Goal: Use online tool/utility

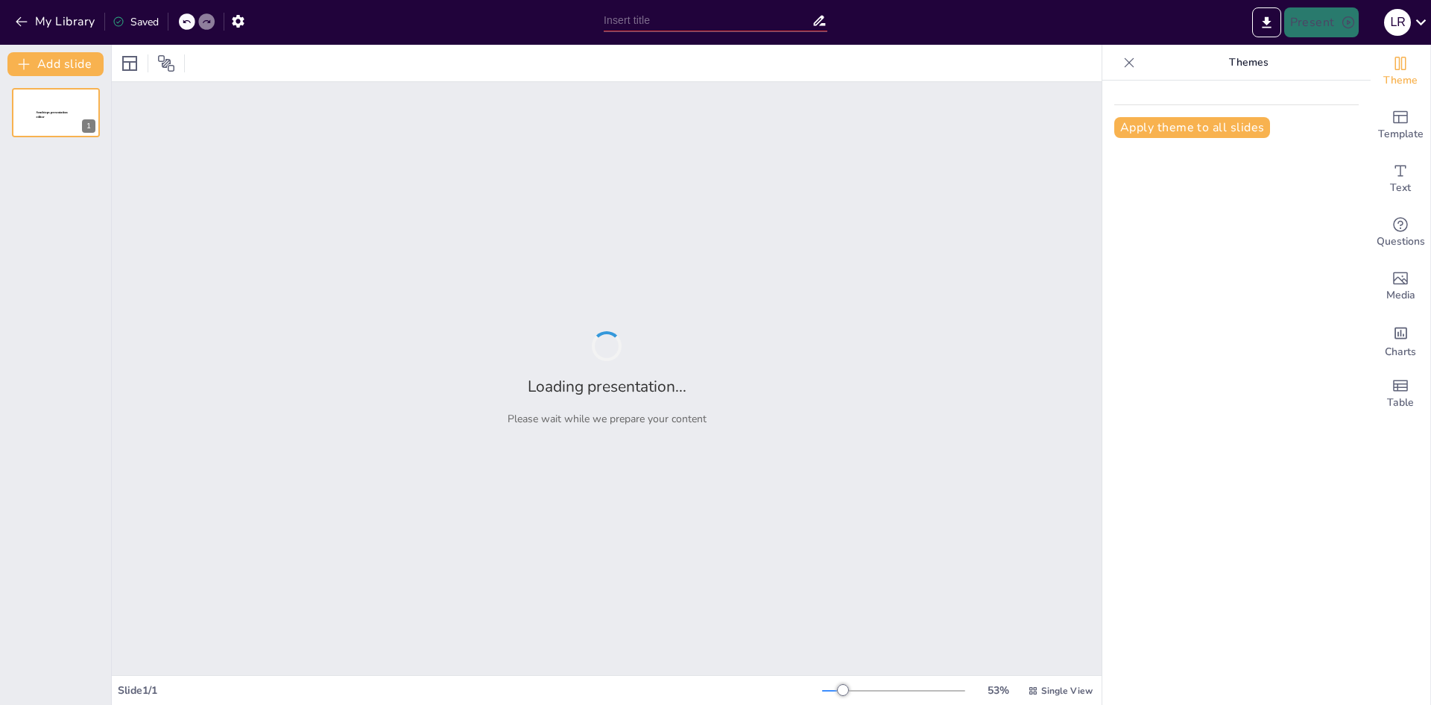
type input "Aplicación de la NIC 29: Ajustes Financieros en Contextos de Hiperinflación"
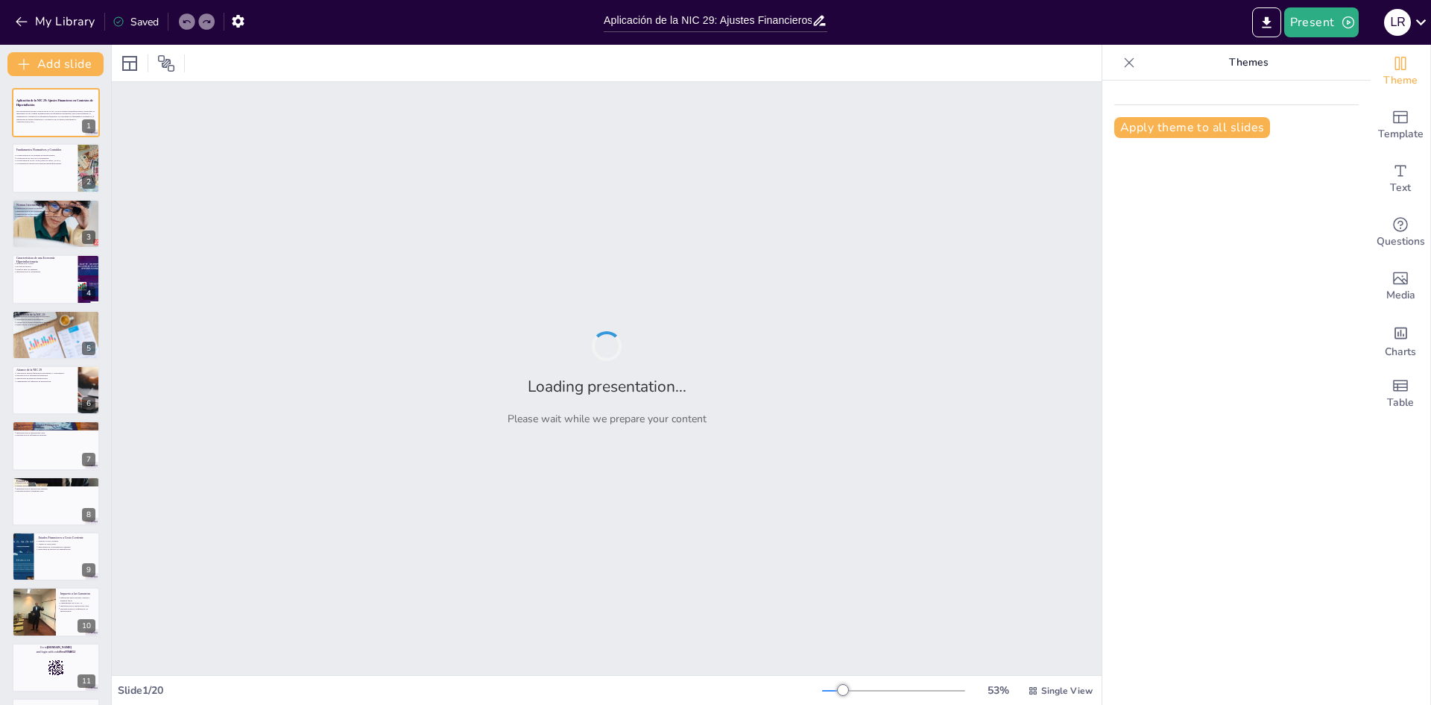
checkbox input "true"
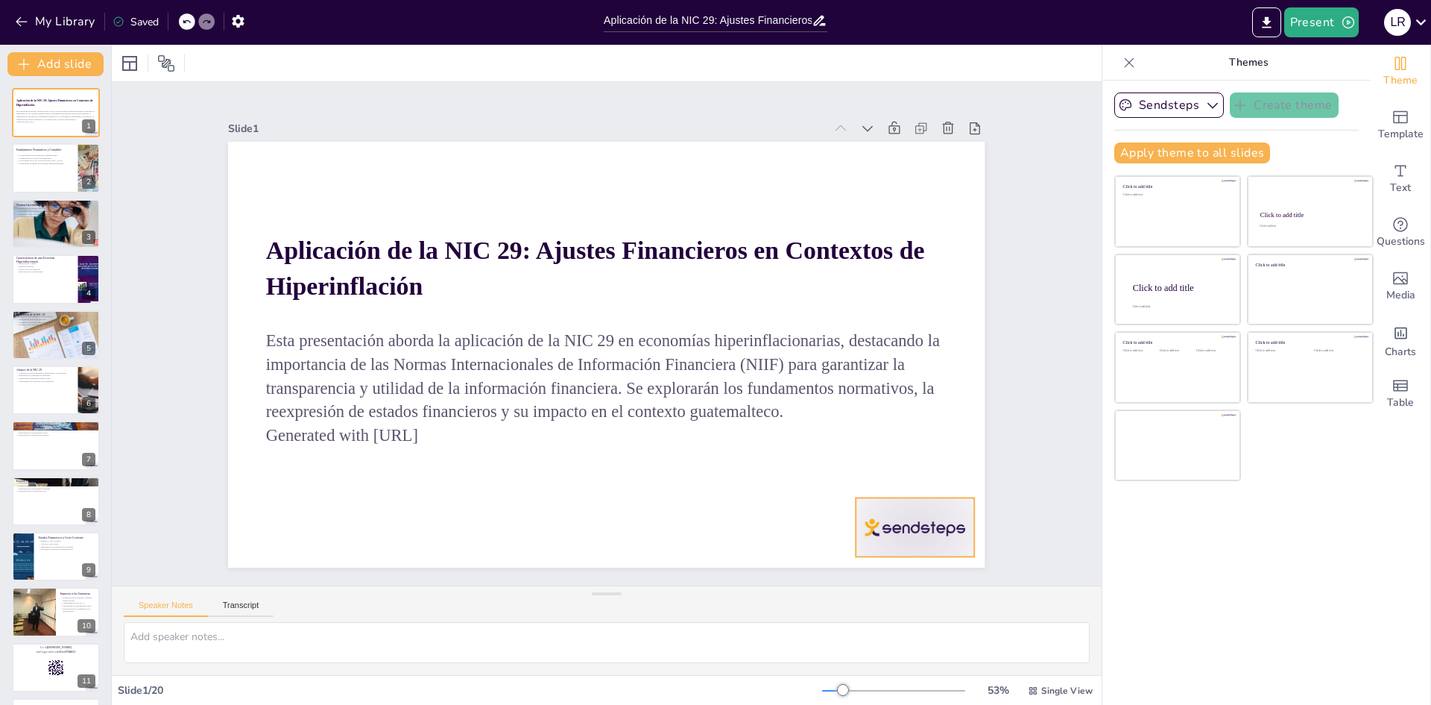
checkbox input "true"
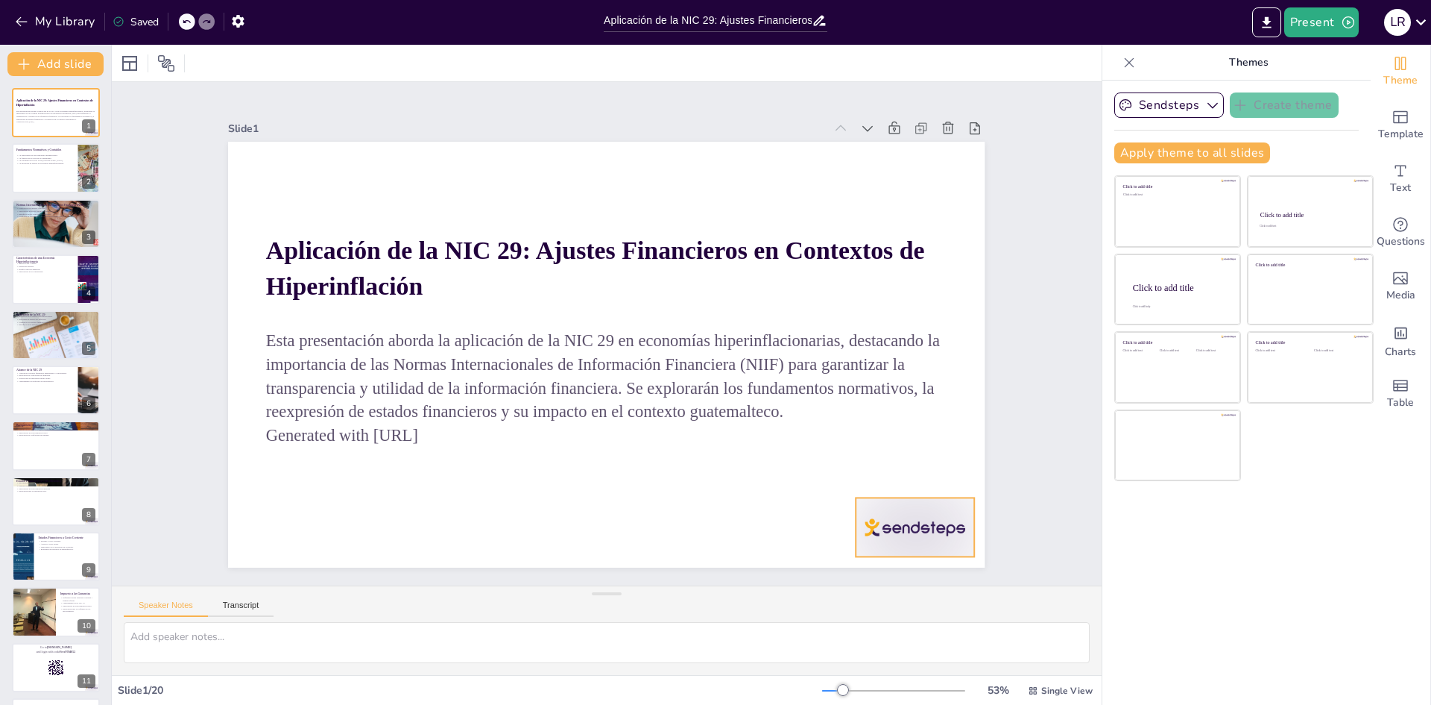
checkbox input "true"
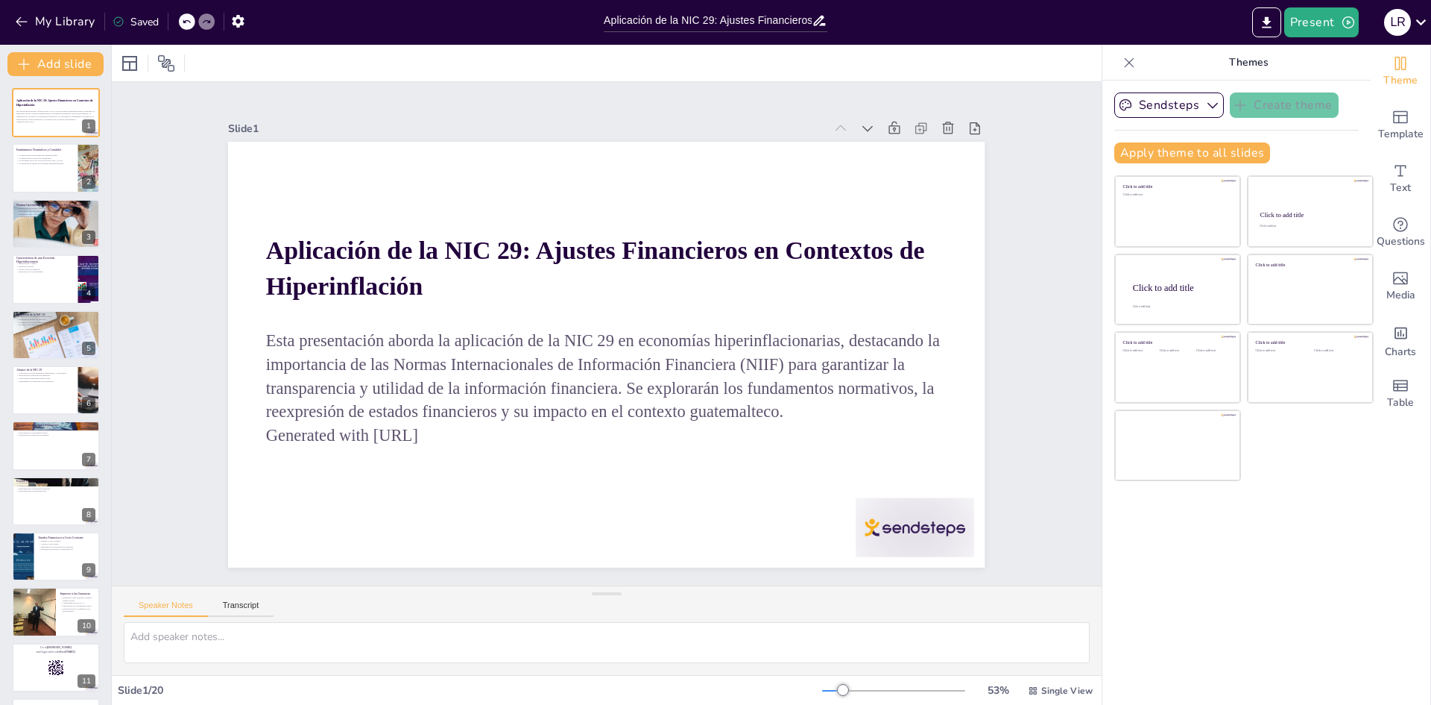
checkbox input "true"
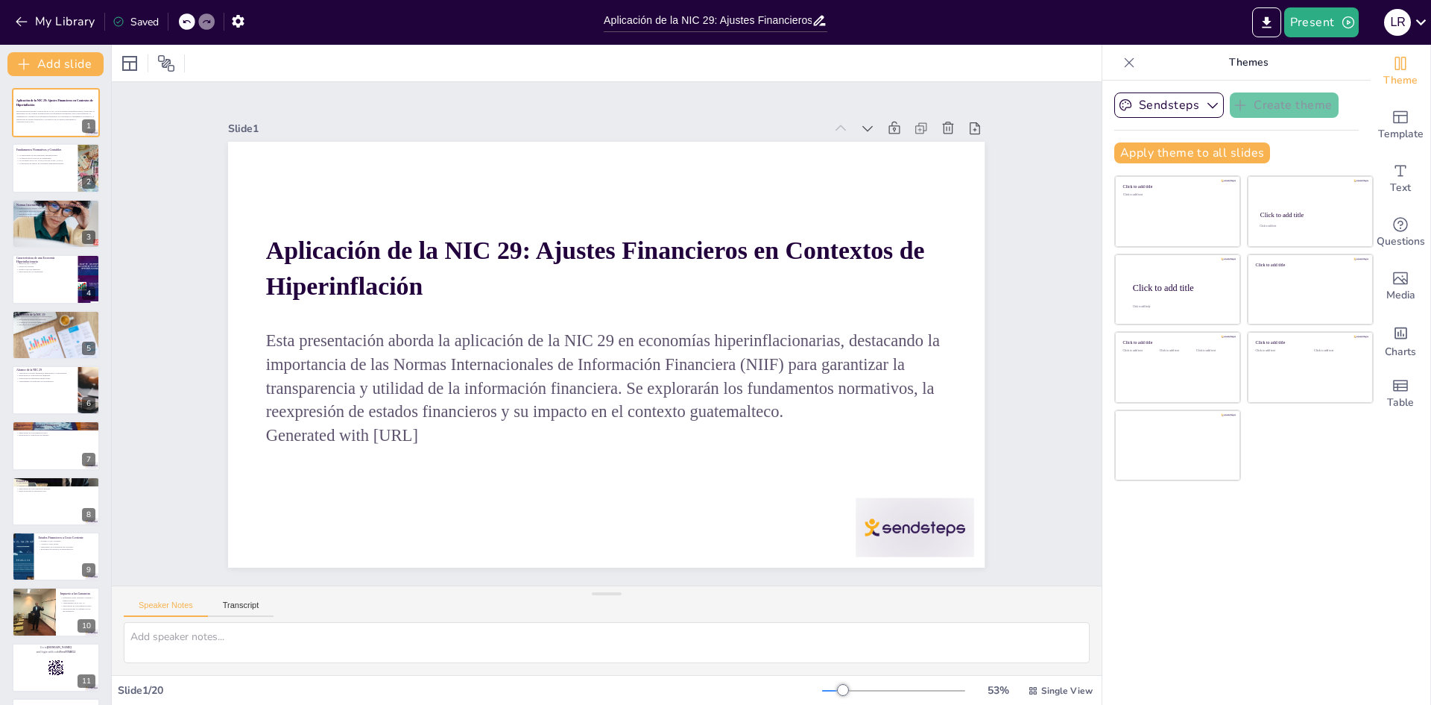
checkbox input "true"
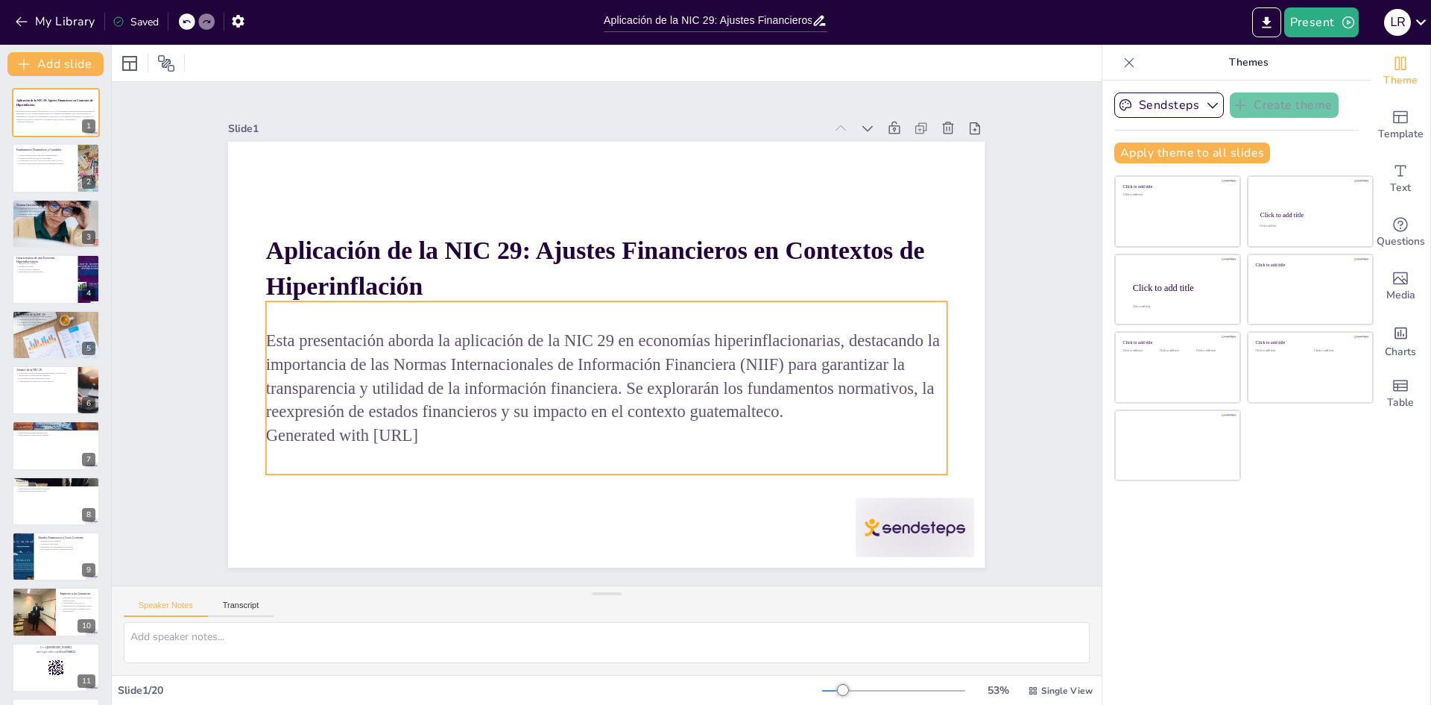
checkbox input "true"
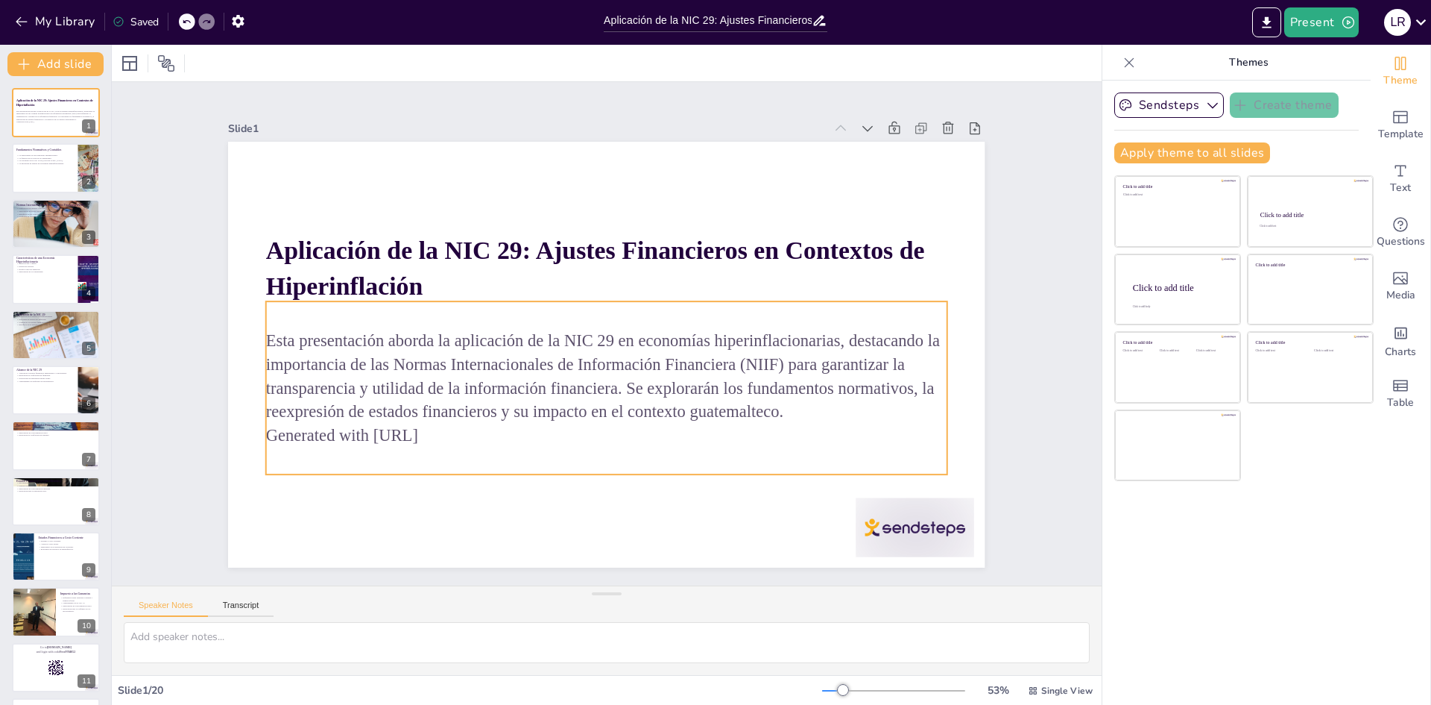
checkbox input "true"
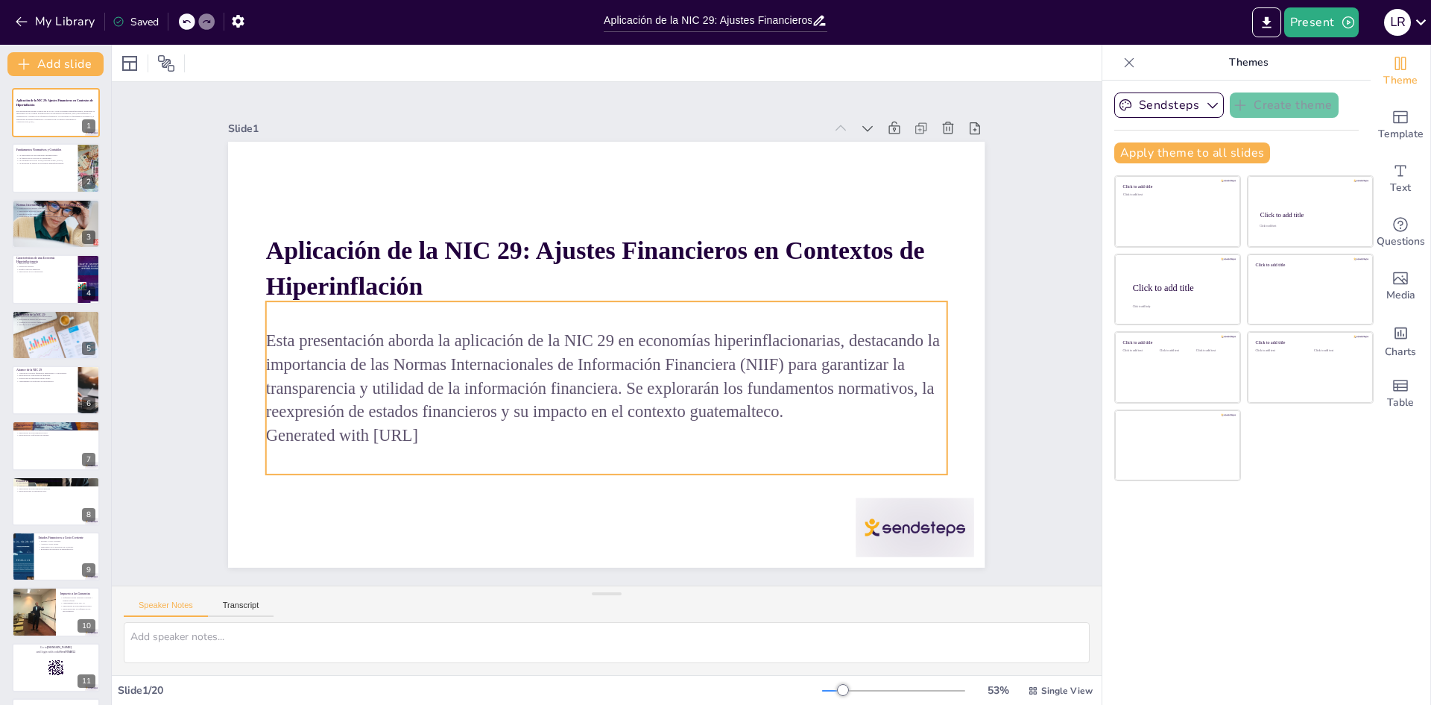
checkbox input "true"
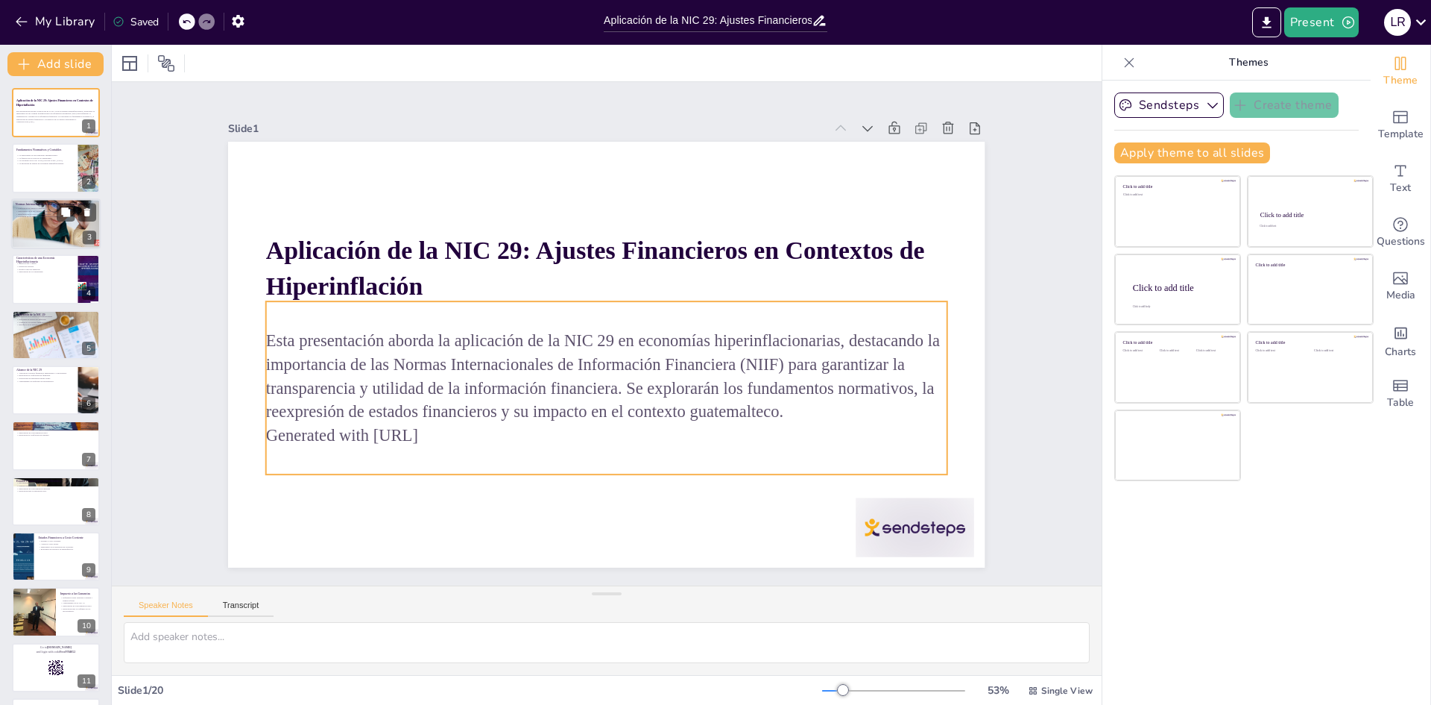
checkbox input "true"
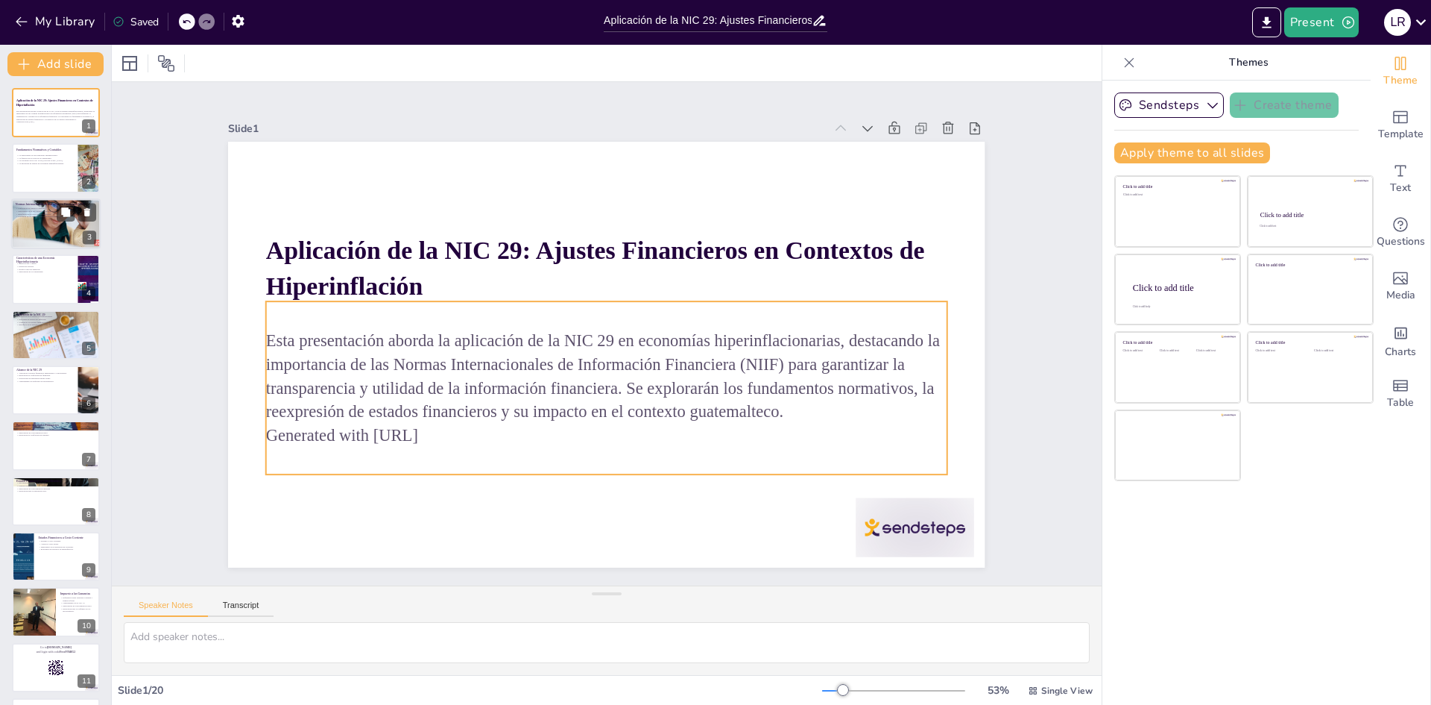
checkbox input "true"
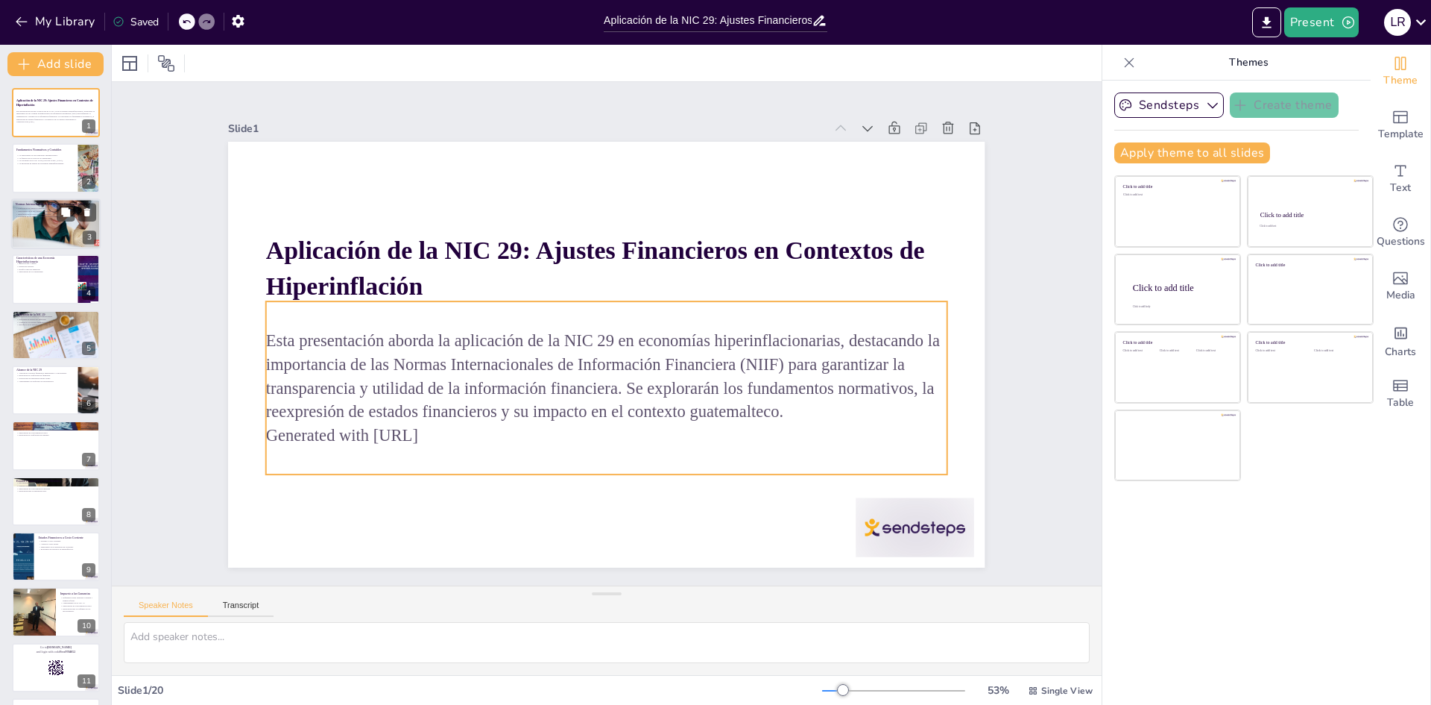
checkbox input "true"
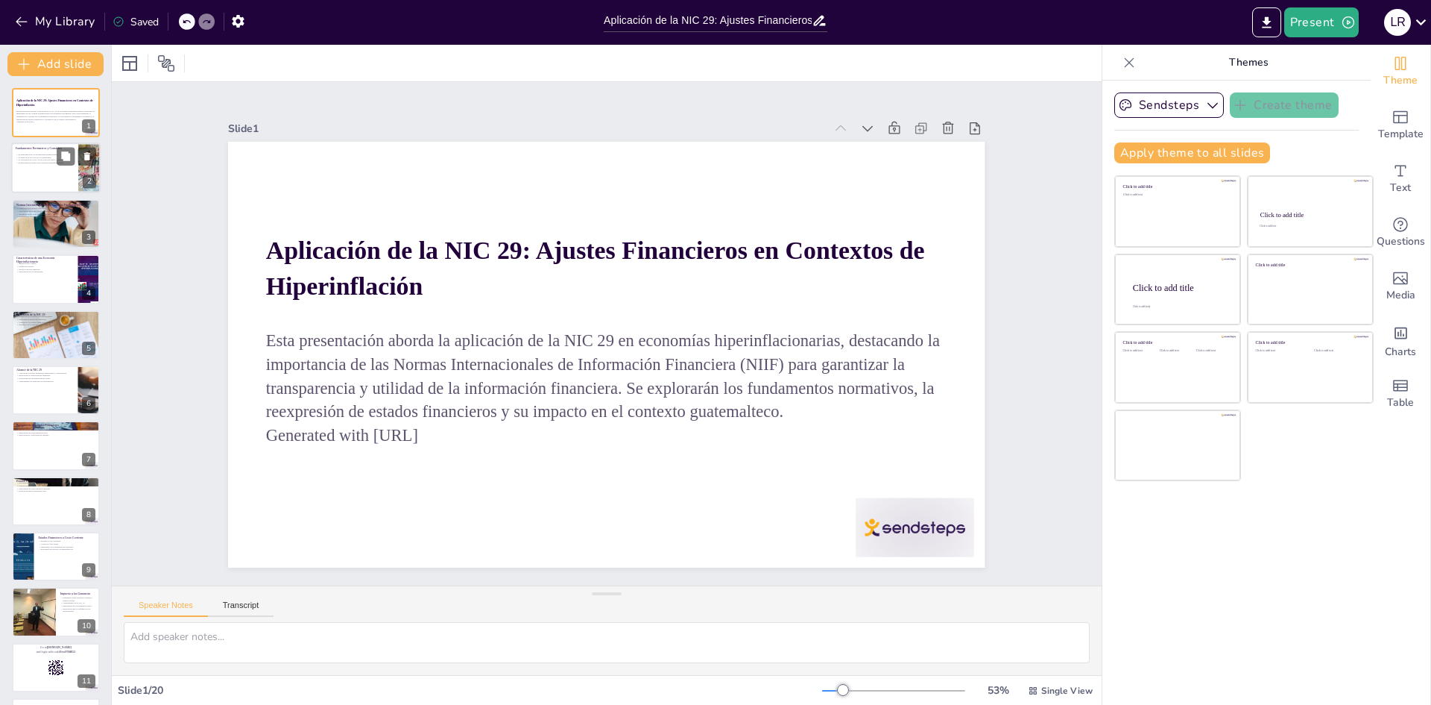
checkbox input "true"
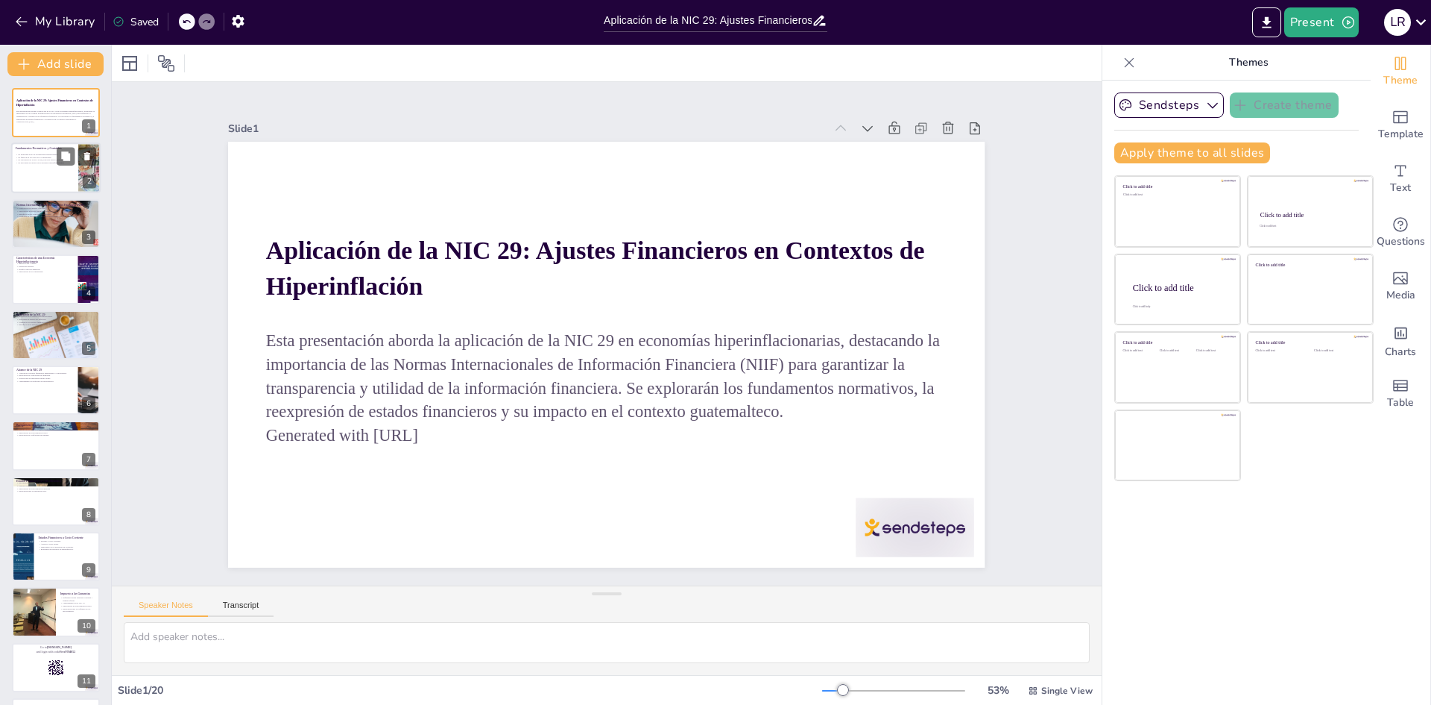
checkbox input "true"
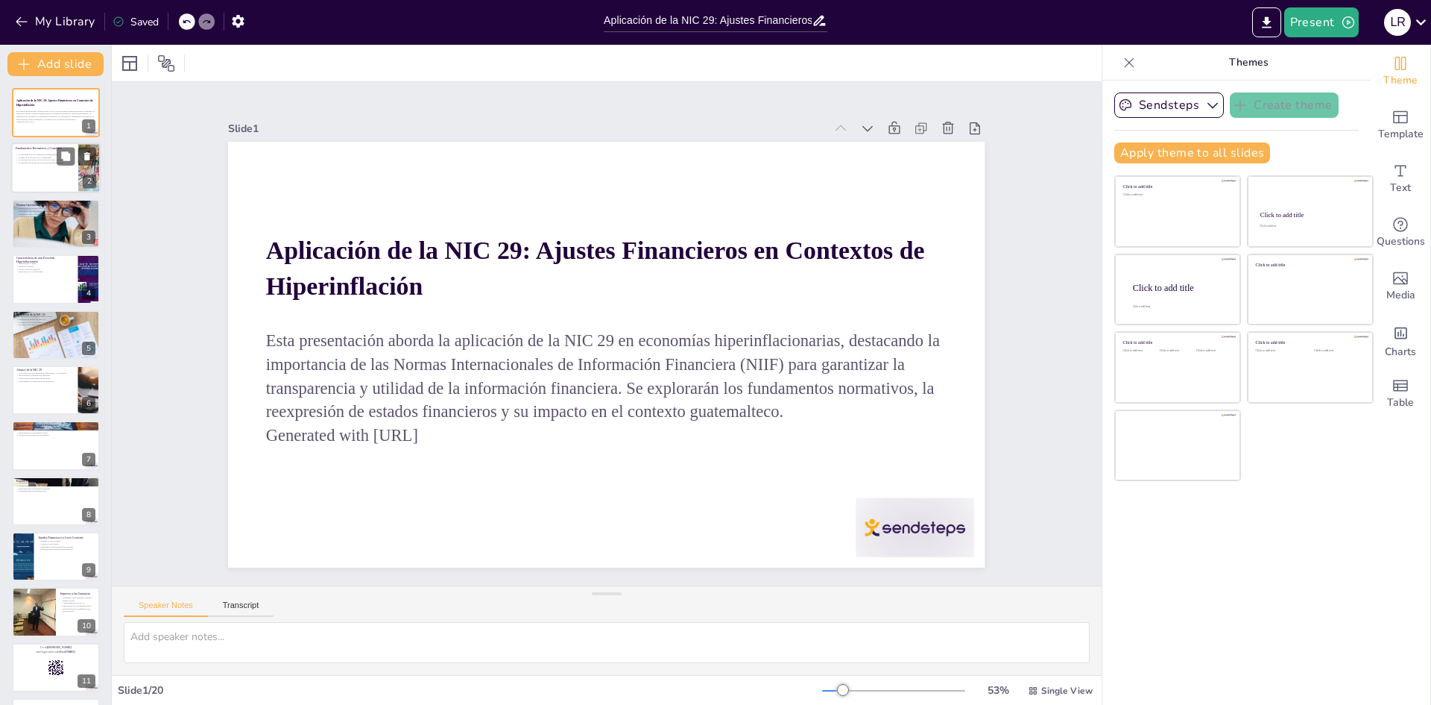
checkbox input "true"
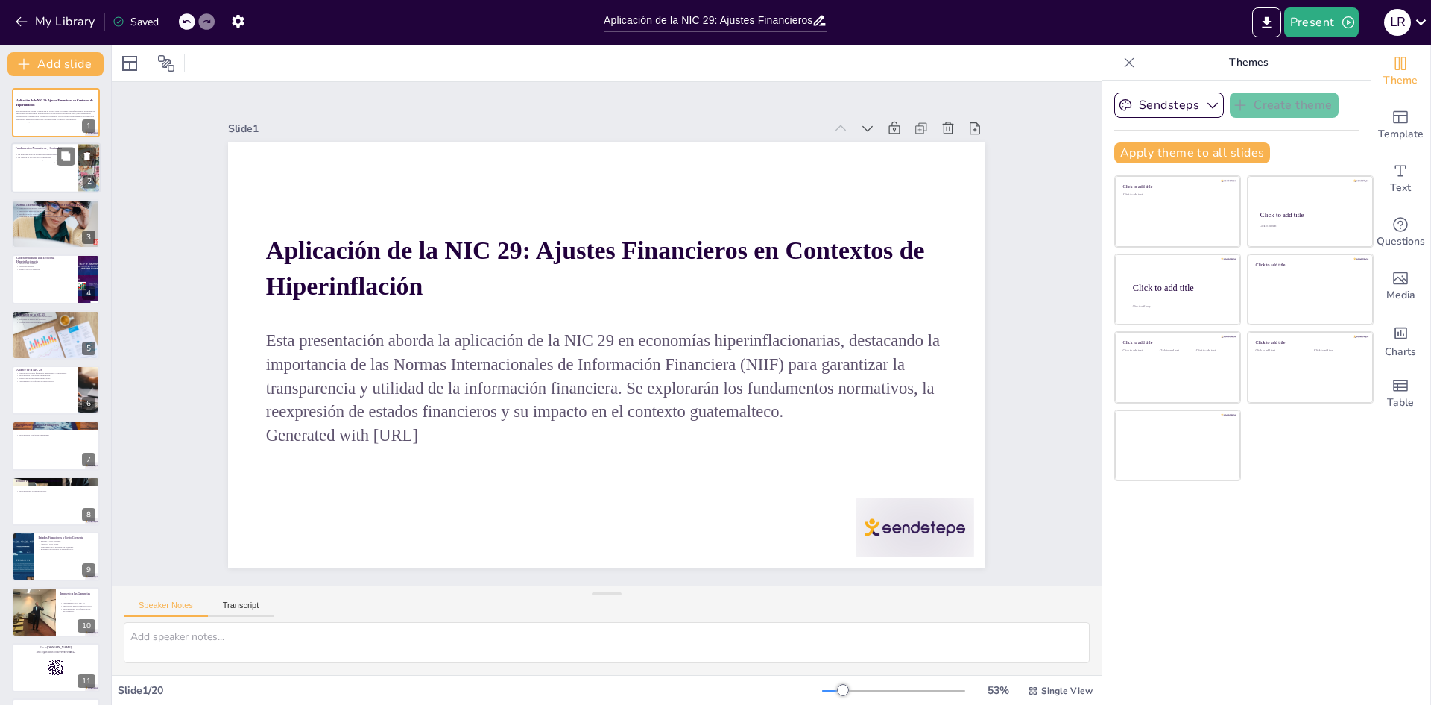
checkbox input "true"
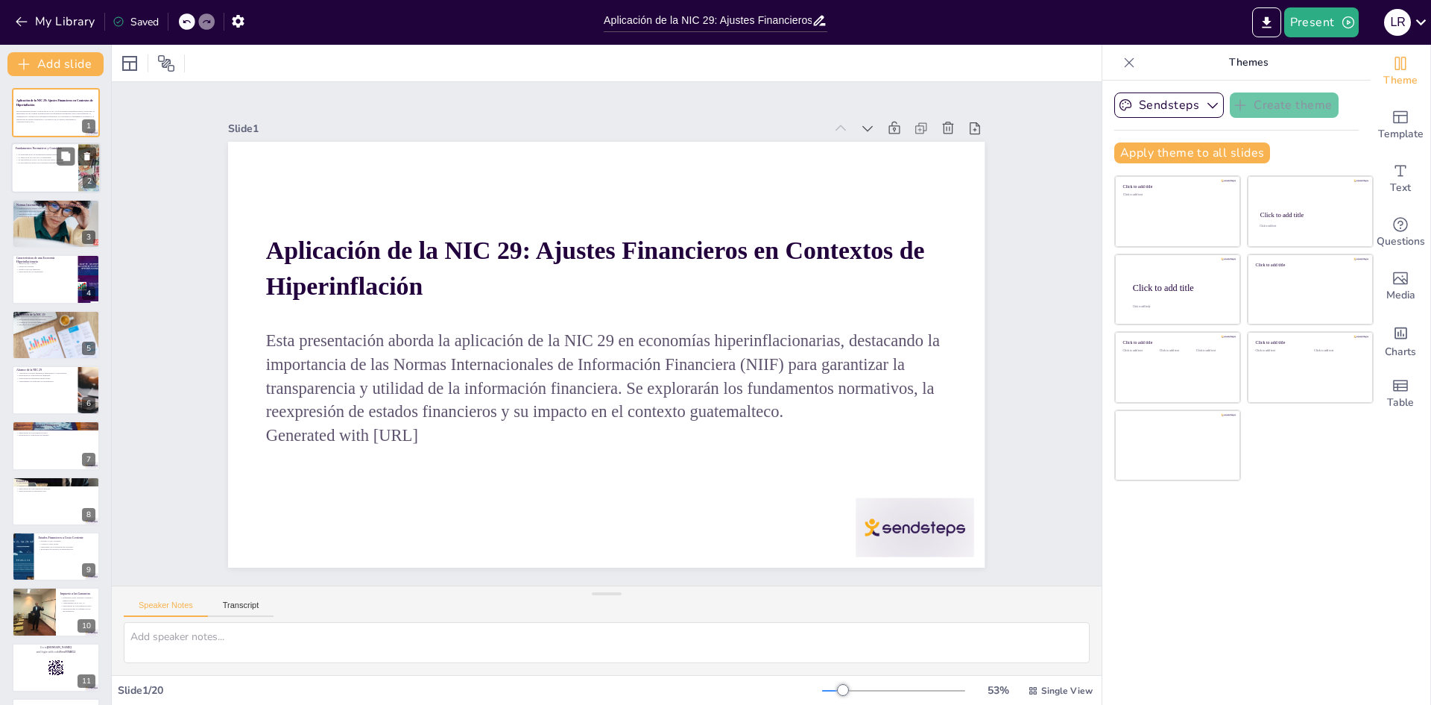
checkbox input "true"
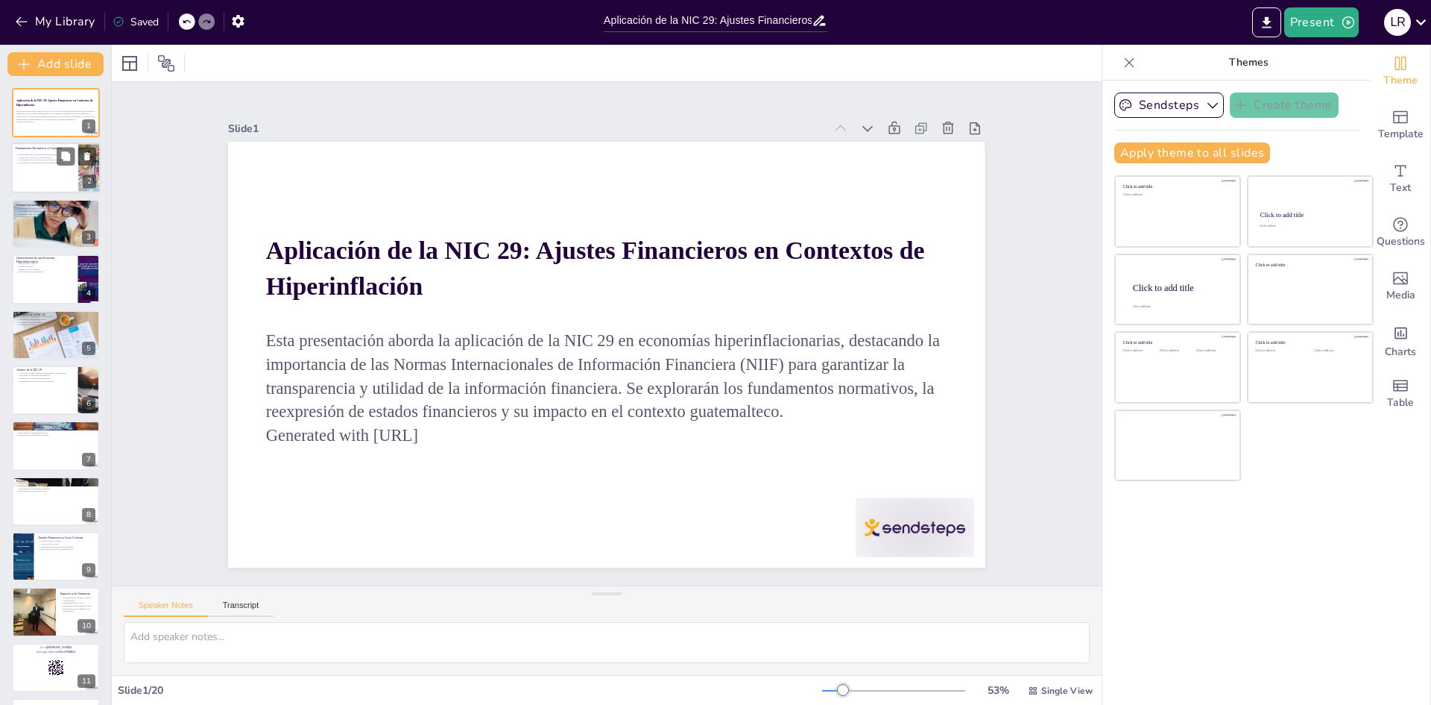
click at [45, 176] on div at bounding box center [55, 168] width 89 height 51
type textarea "Lo ipsumdolor si ametconsec adipiscingelits do eiusmodtemp inci utlabore et dol…"
checkbox input "true"
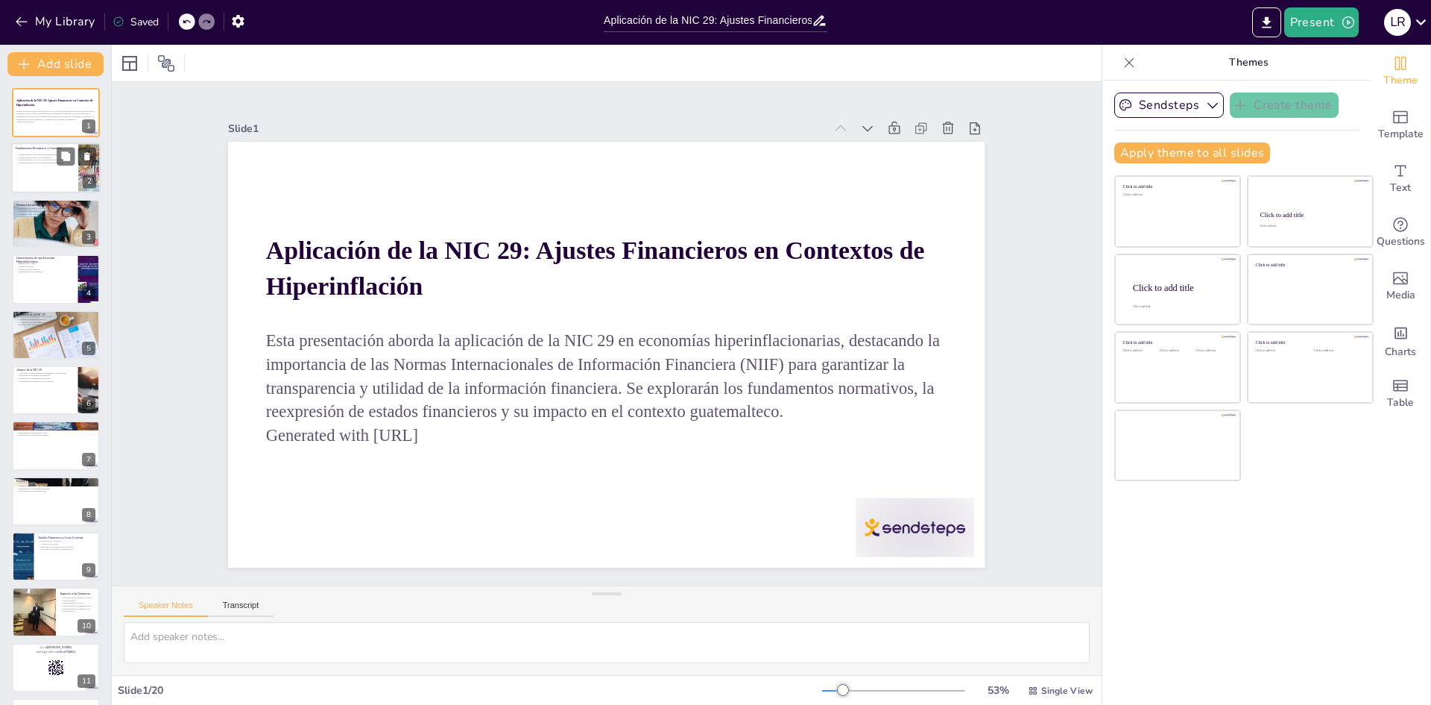
checkbox input "true"
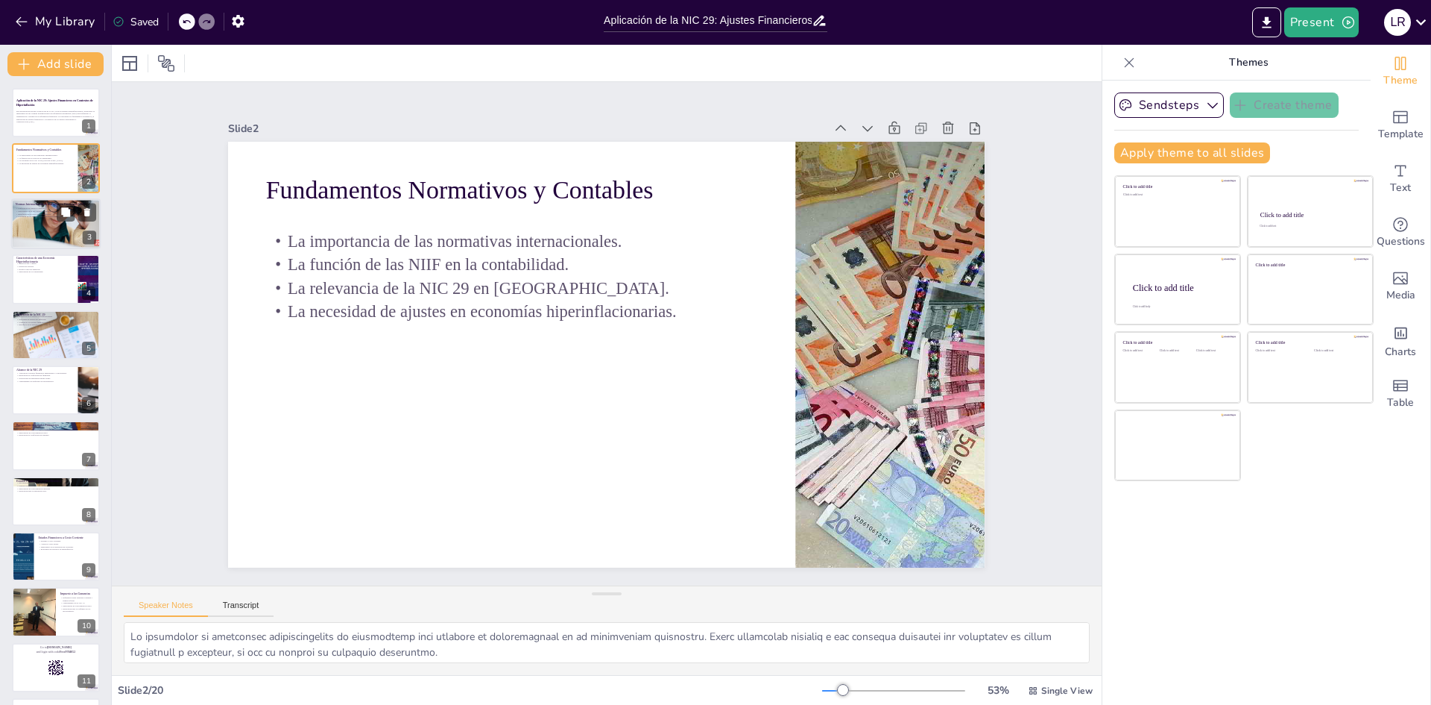
checkbox input "true"
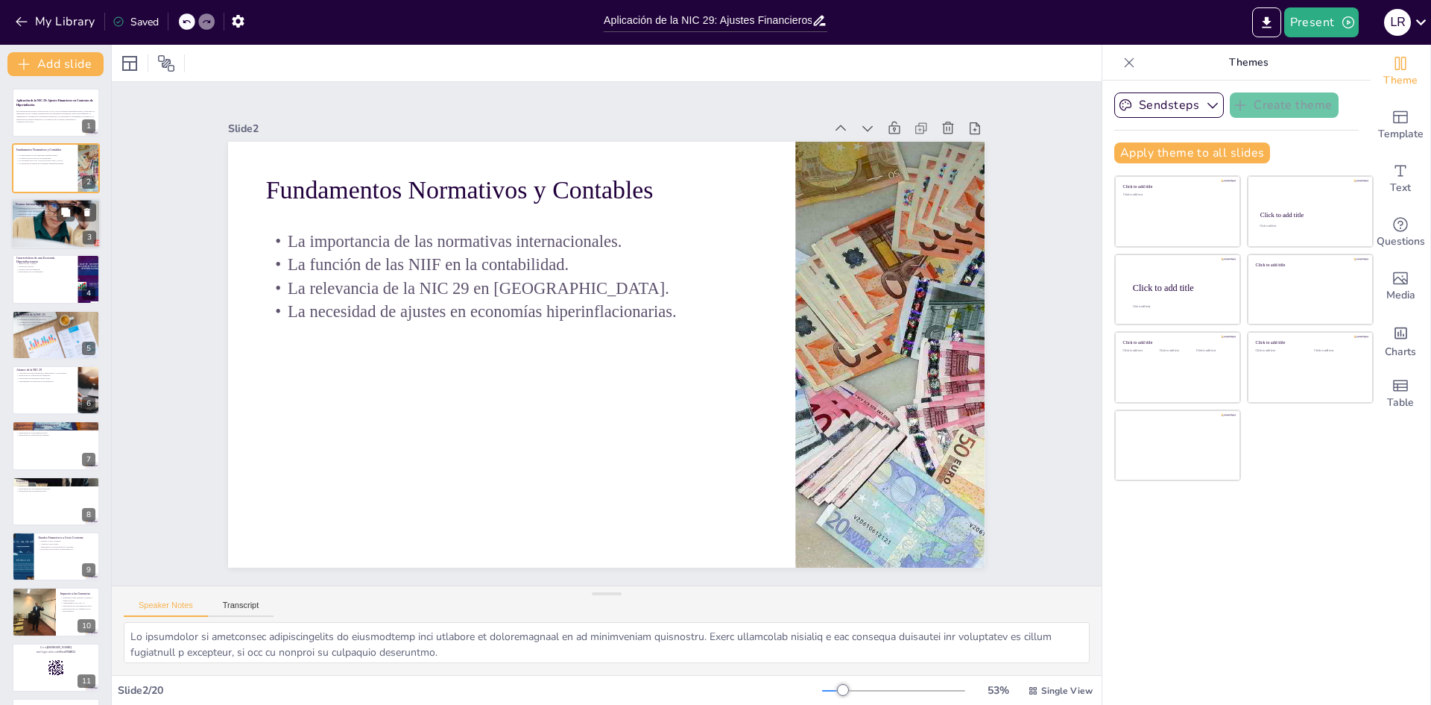
checkbox input "true"
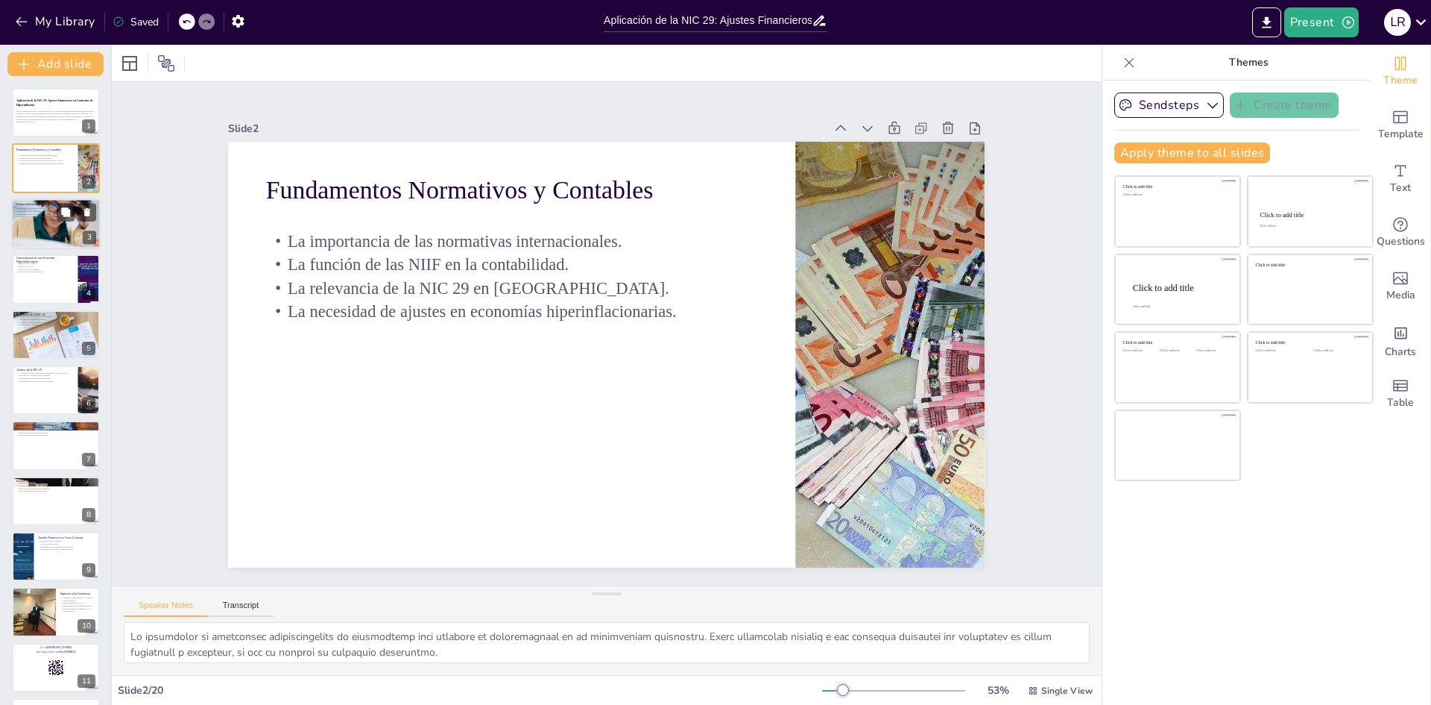
checkbox input "true"
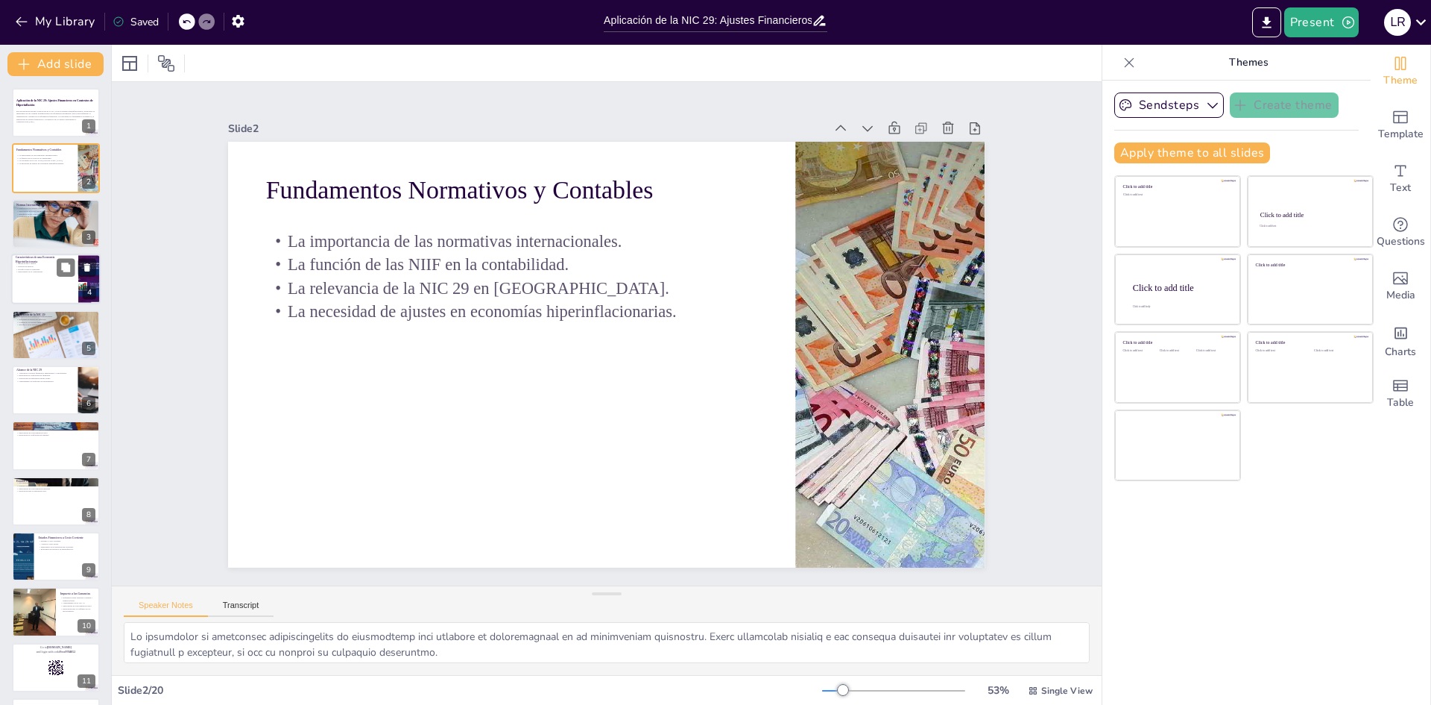
checkbox input "true"
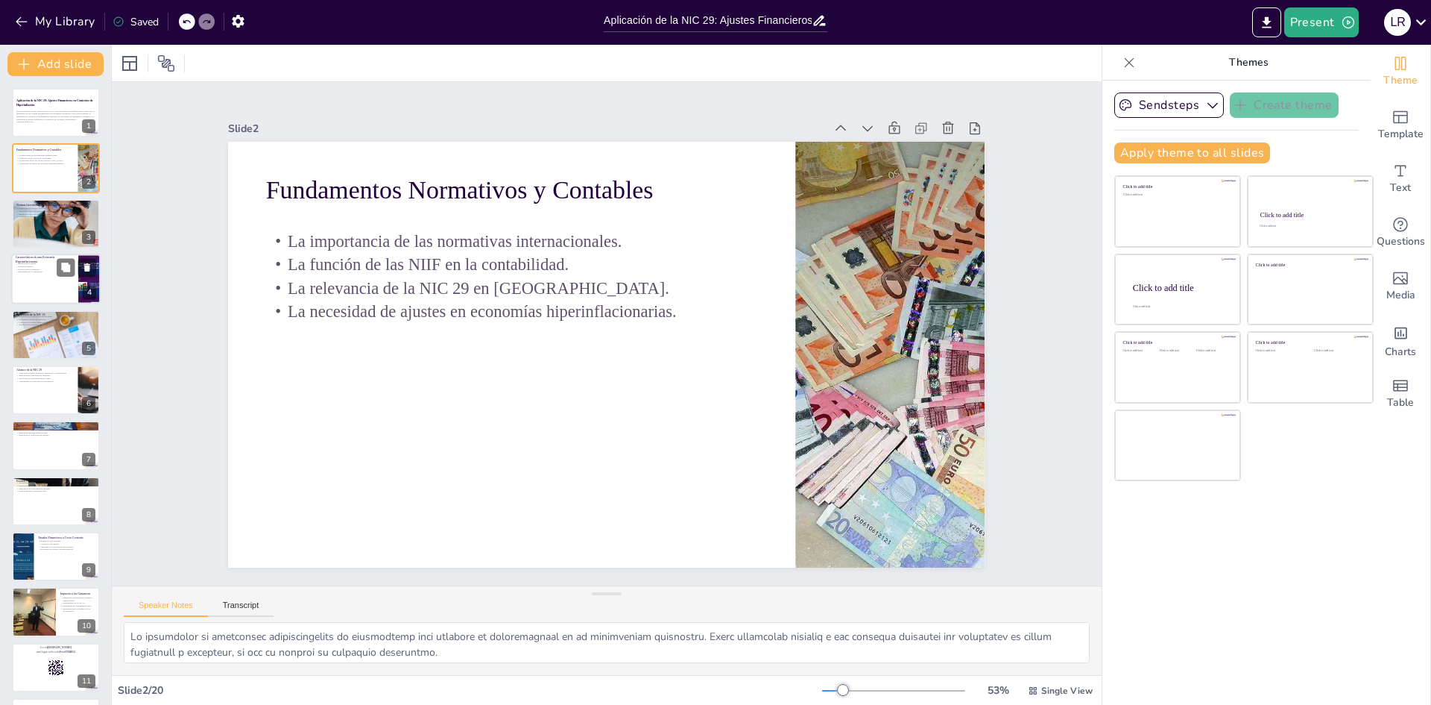
checkbox input "true"
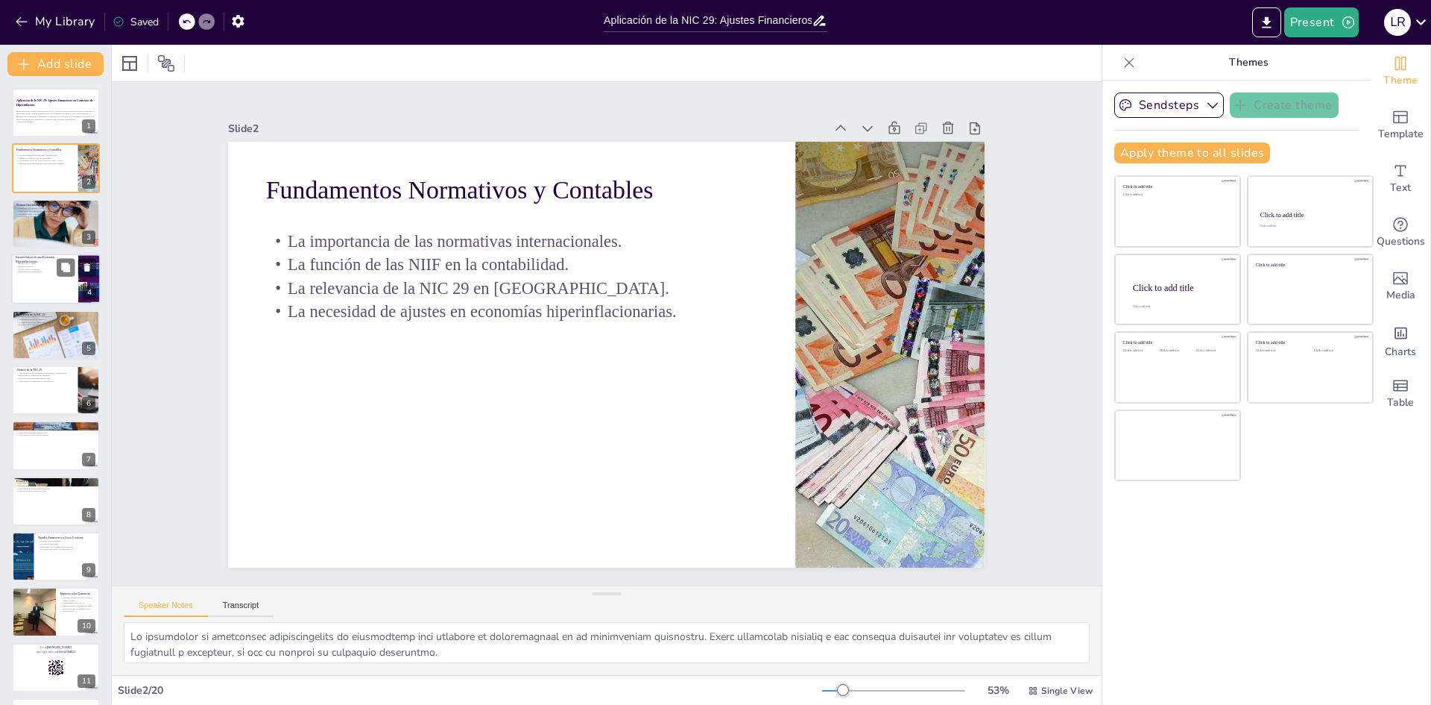
checkbox input "true"
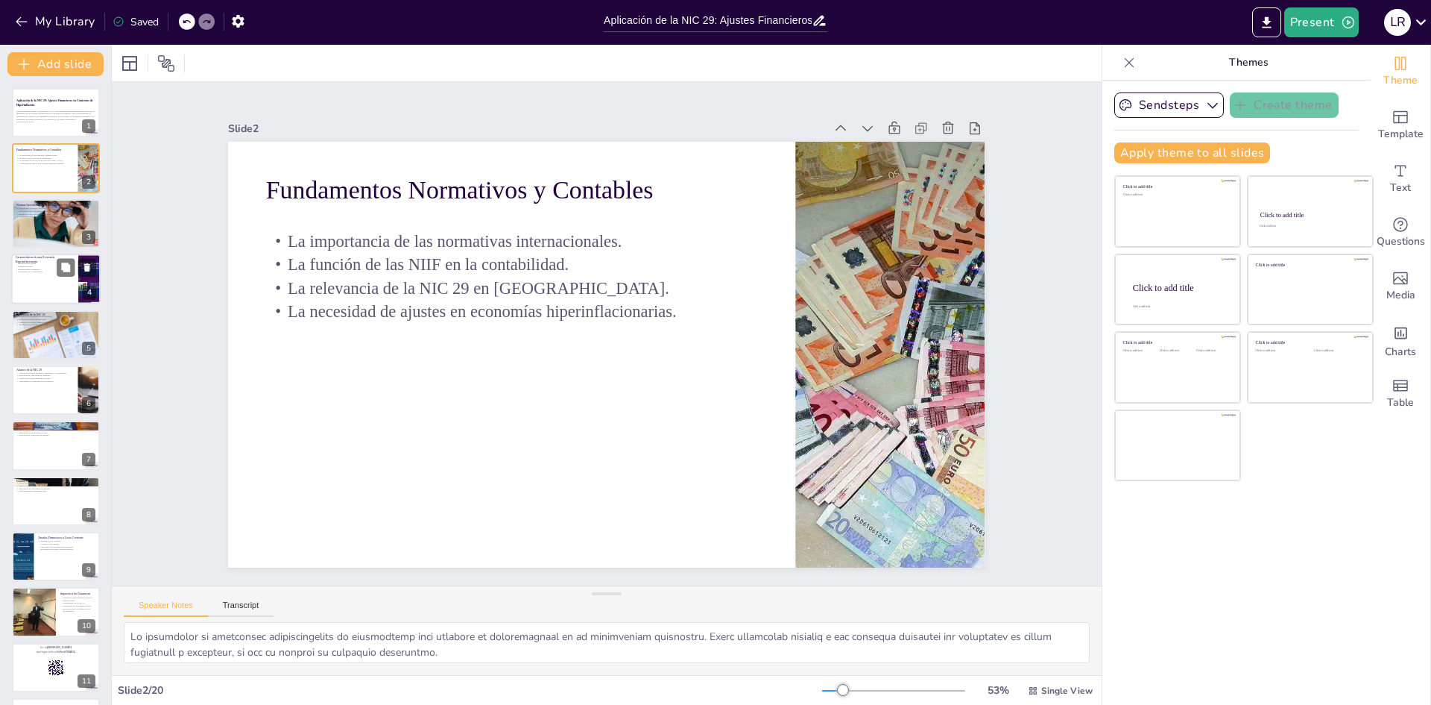
checkbox input "true"
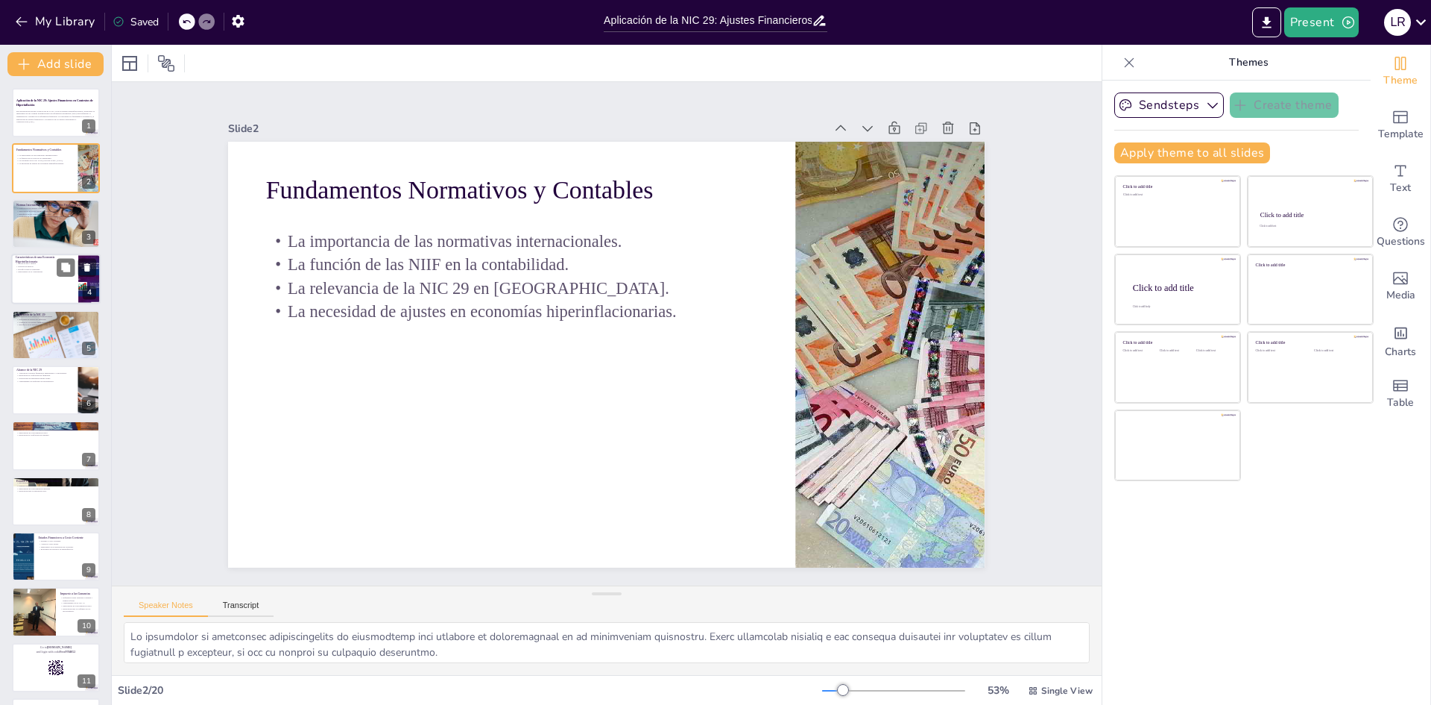
click at [25, 283] on div at bounding box center [55, 278] width 89 height 51
type textarea "La inflación alta y rápida es una característica definitoria de las economías h…"
checkbox input "true"
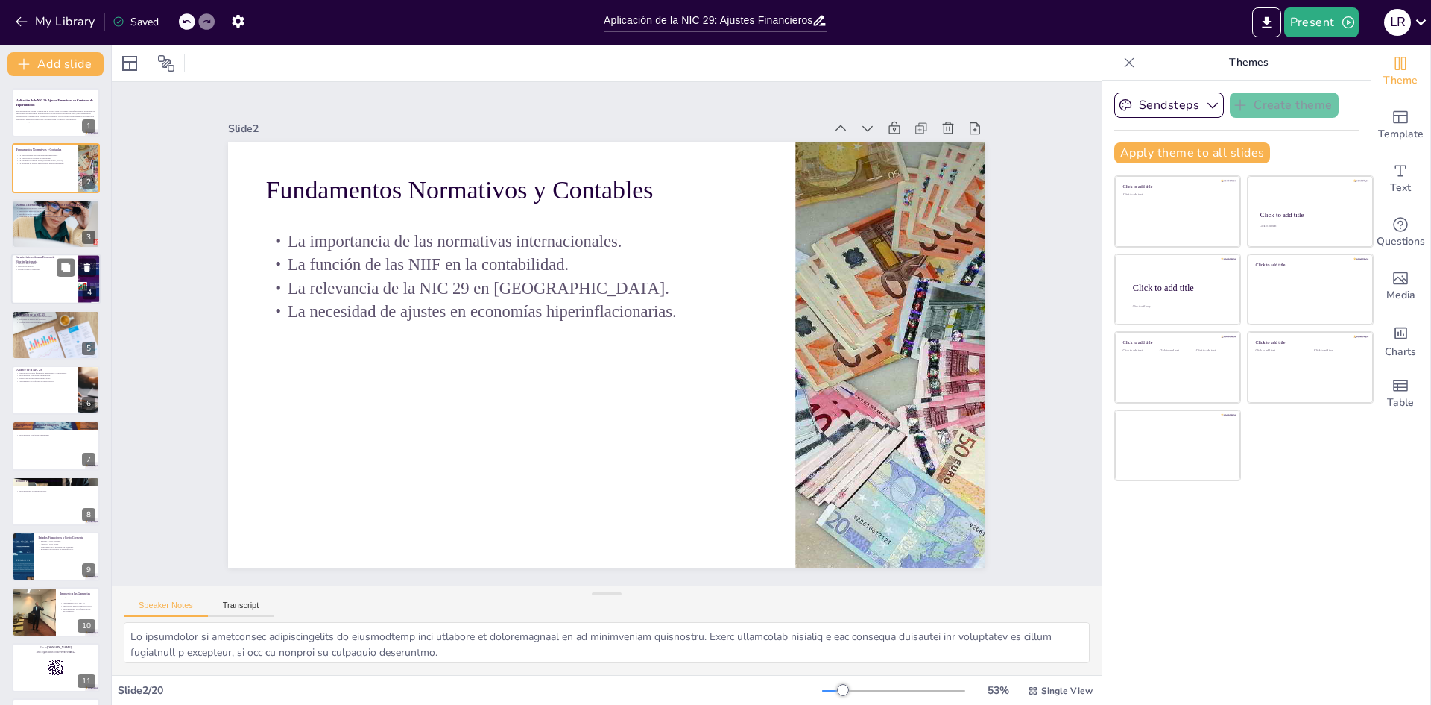
checkbox input "true"
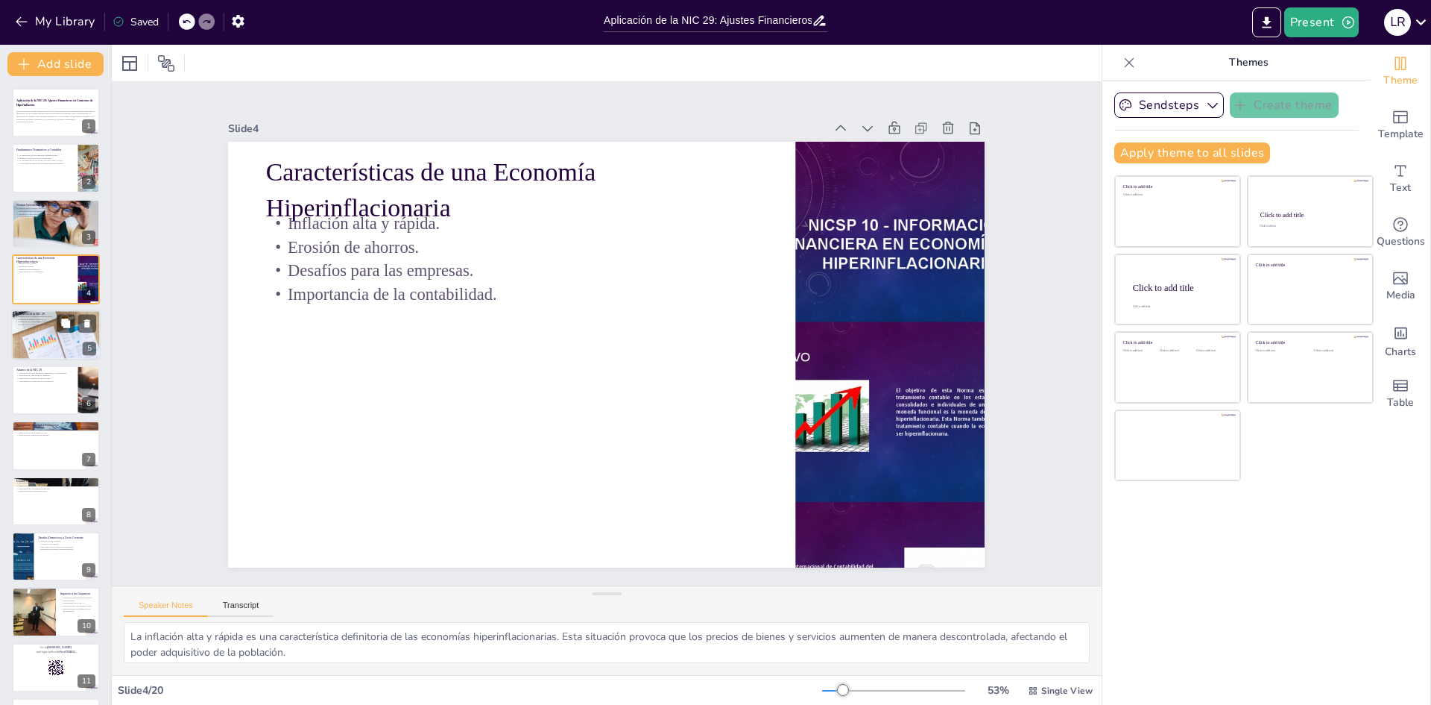
checkbox input "true"
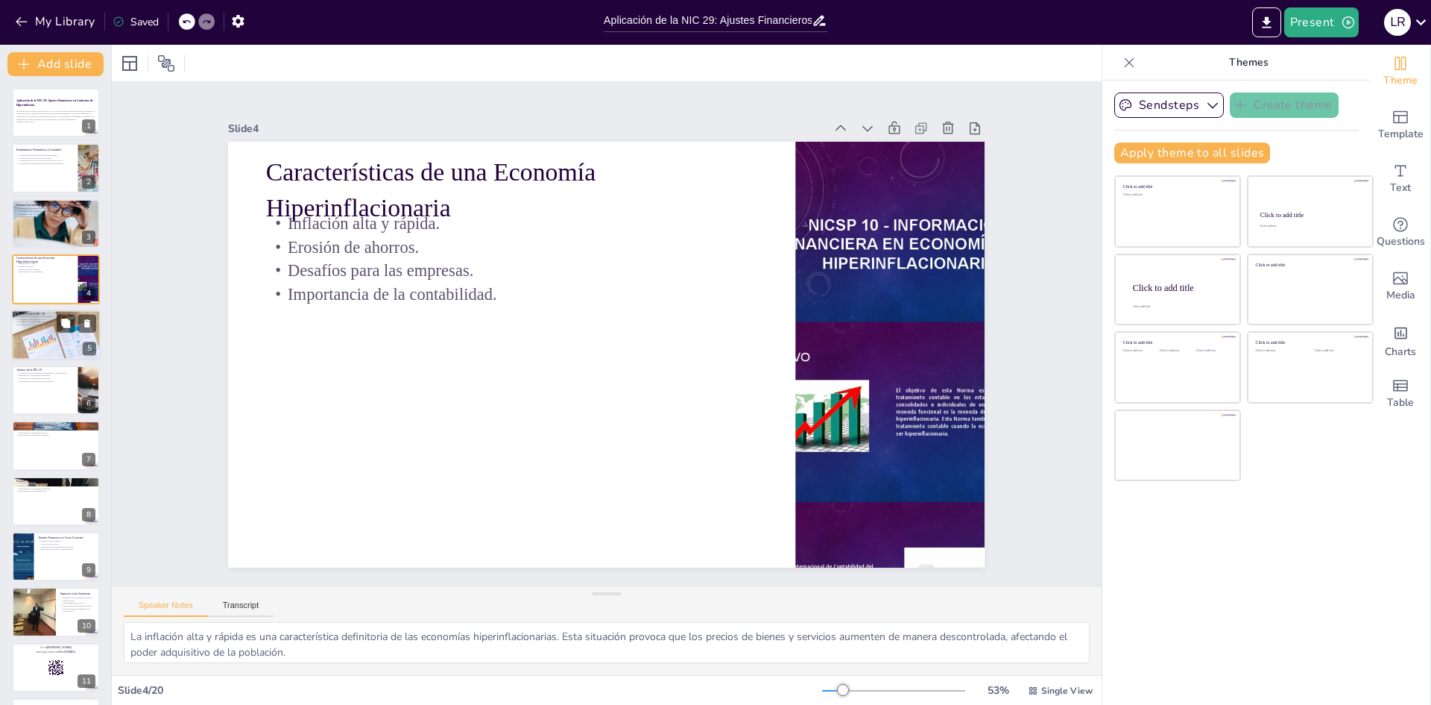
checkbox input "true"
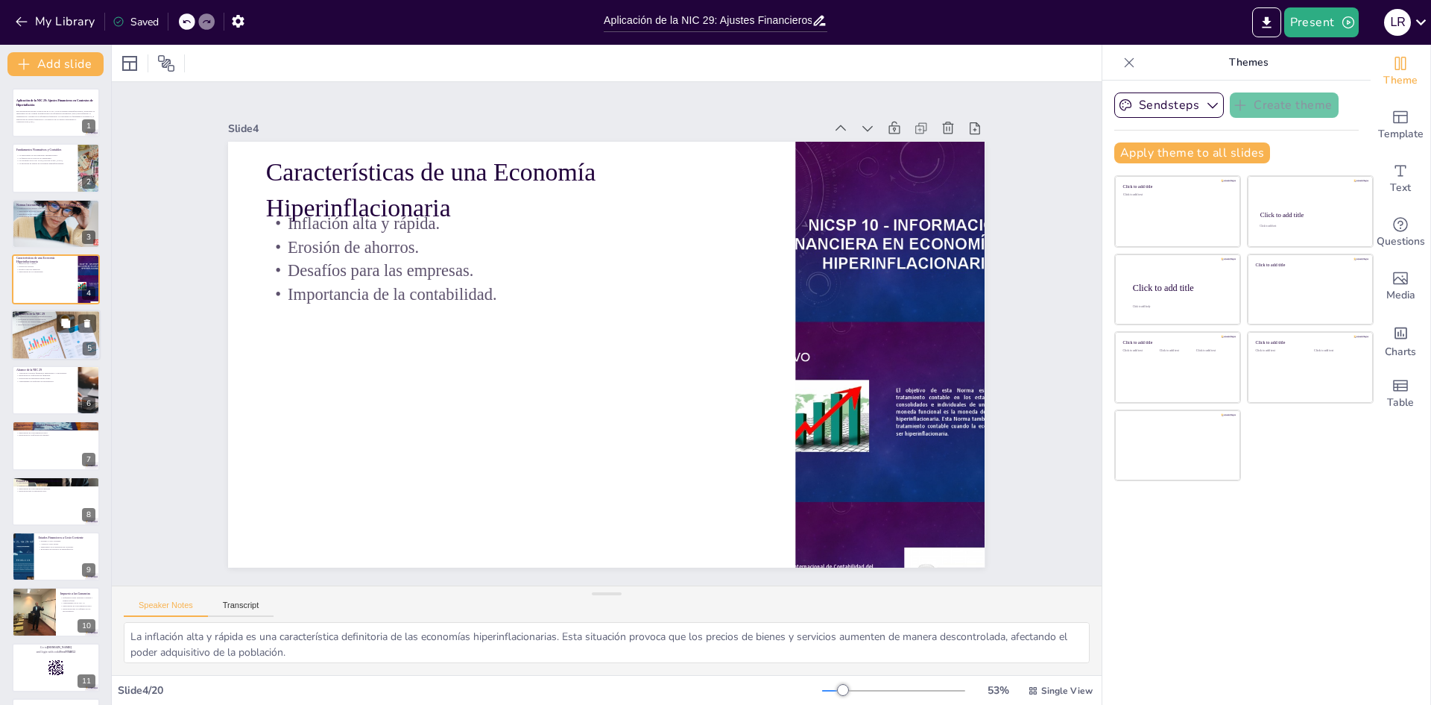
checkbox input "true"
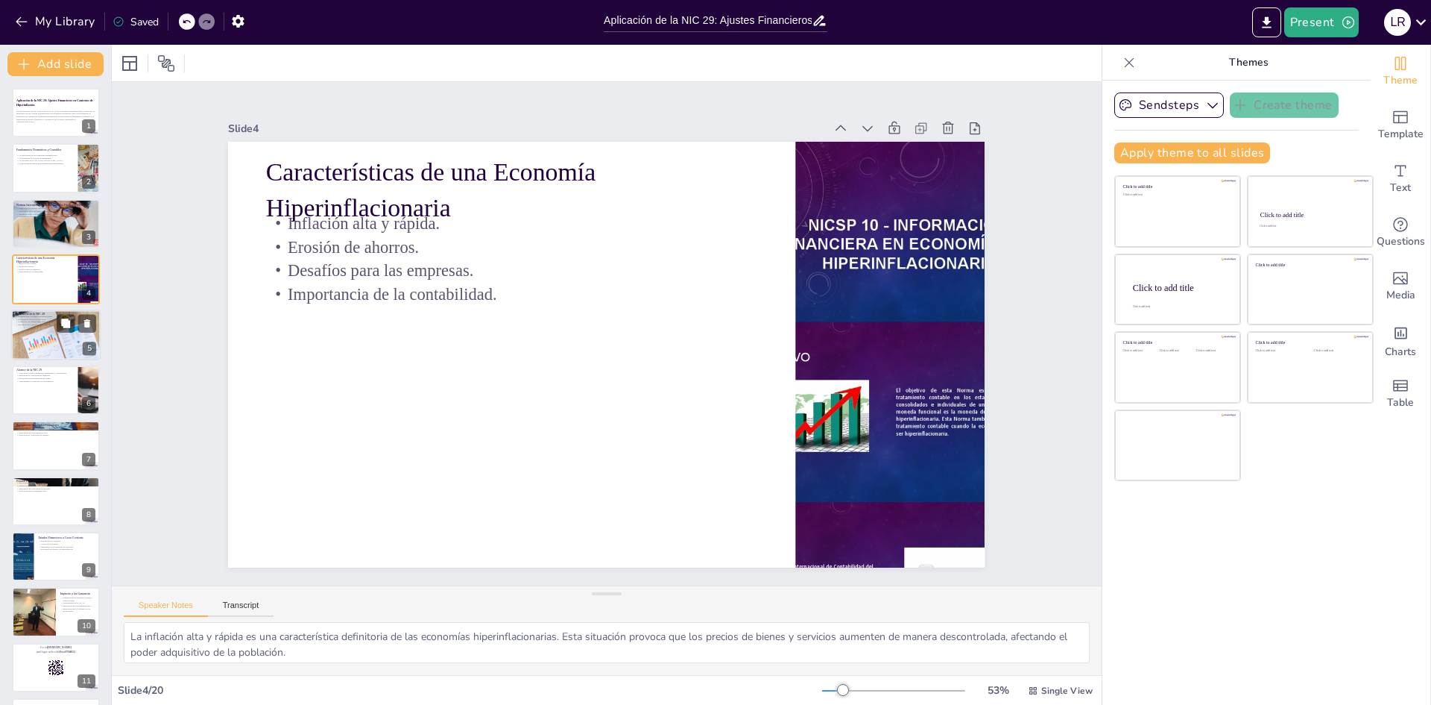
checkbox input "true"
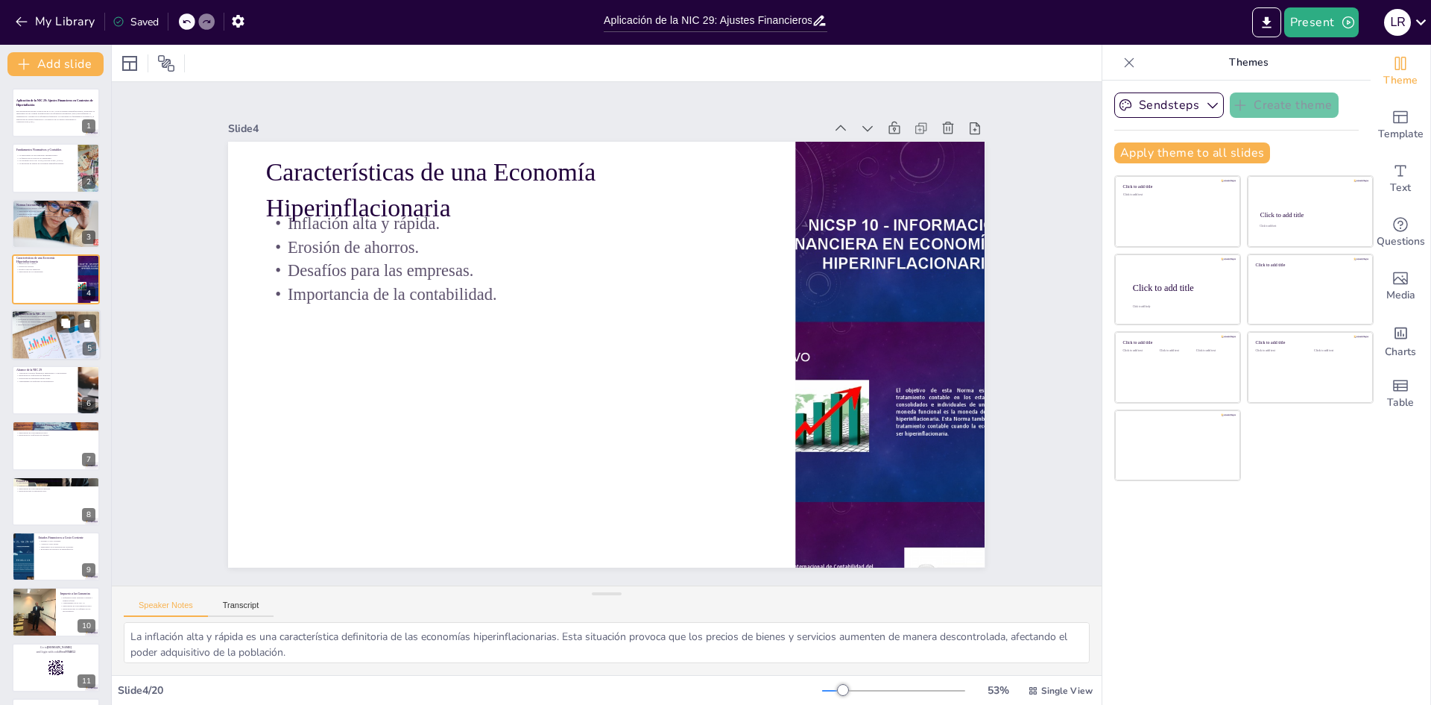
checkbox input "true"
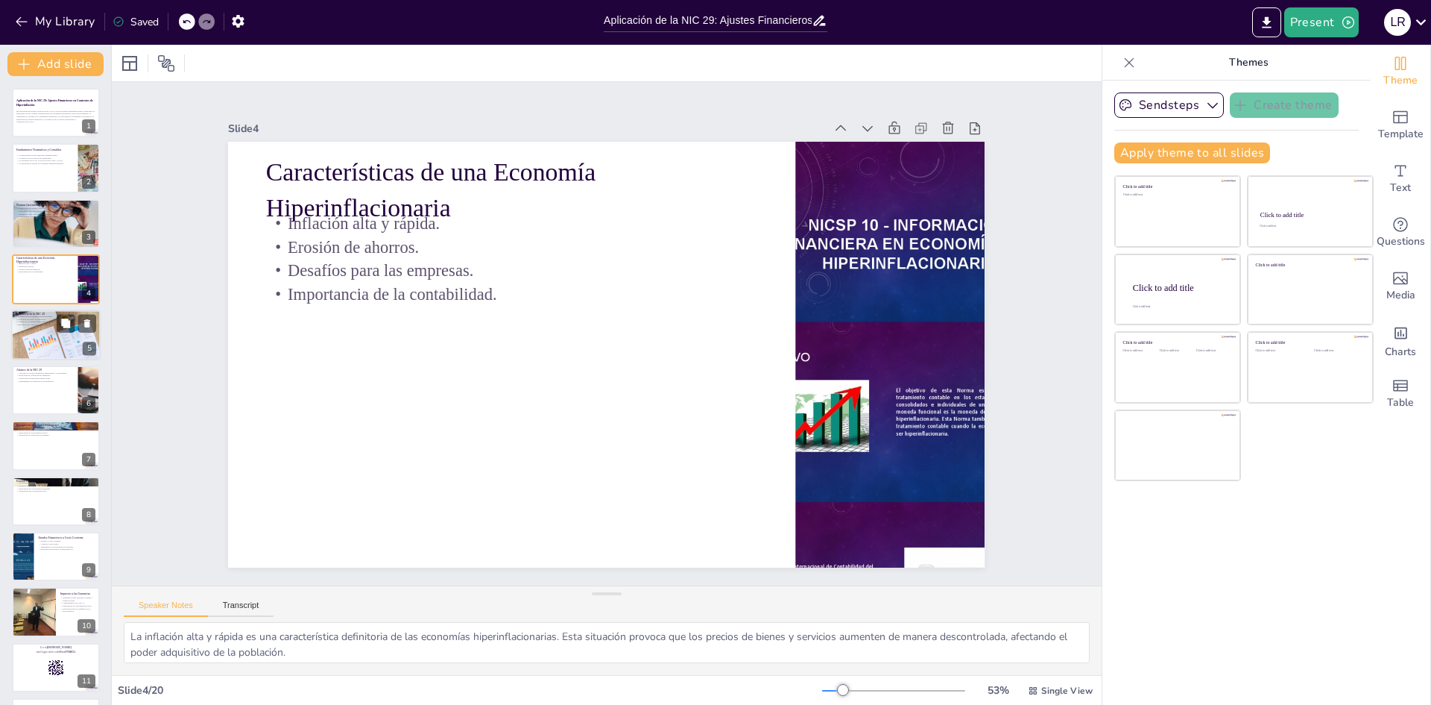
checkbox input "true"
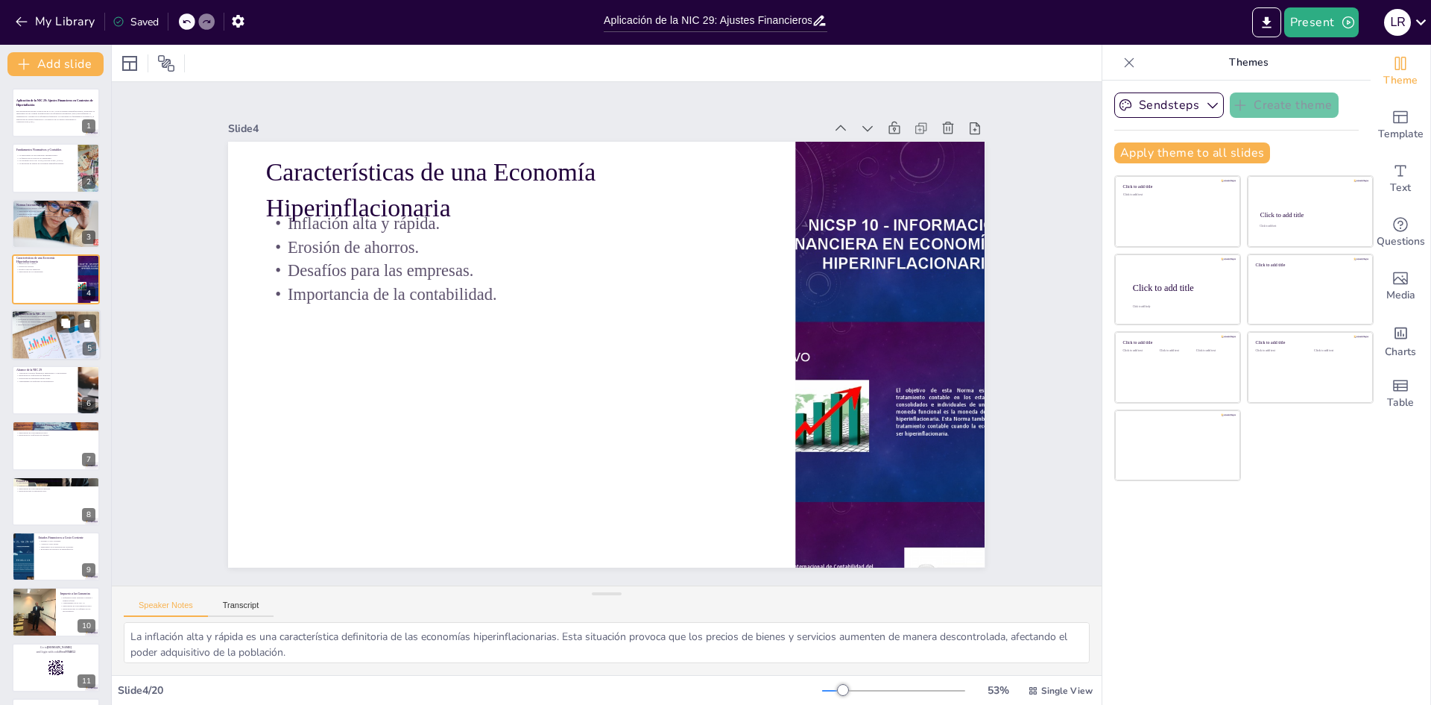
click at [32, 330] on div at bounding box center [55, 335] width 89 height 60
type textarea "La definición de economía hiperinflacionaria según la NIC 29 es clave para ente…"
checkbox input "true"
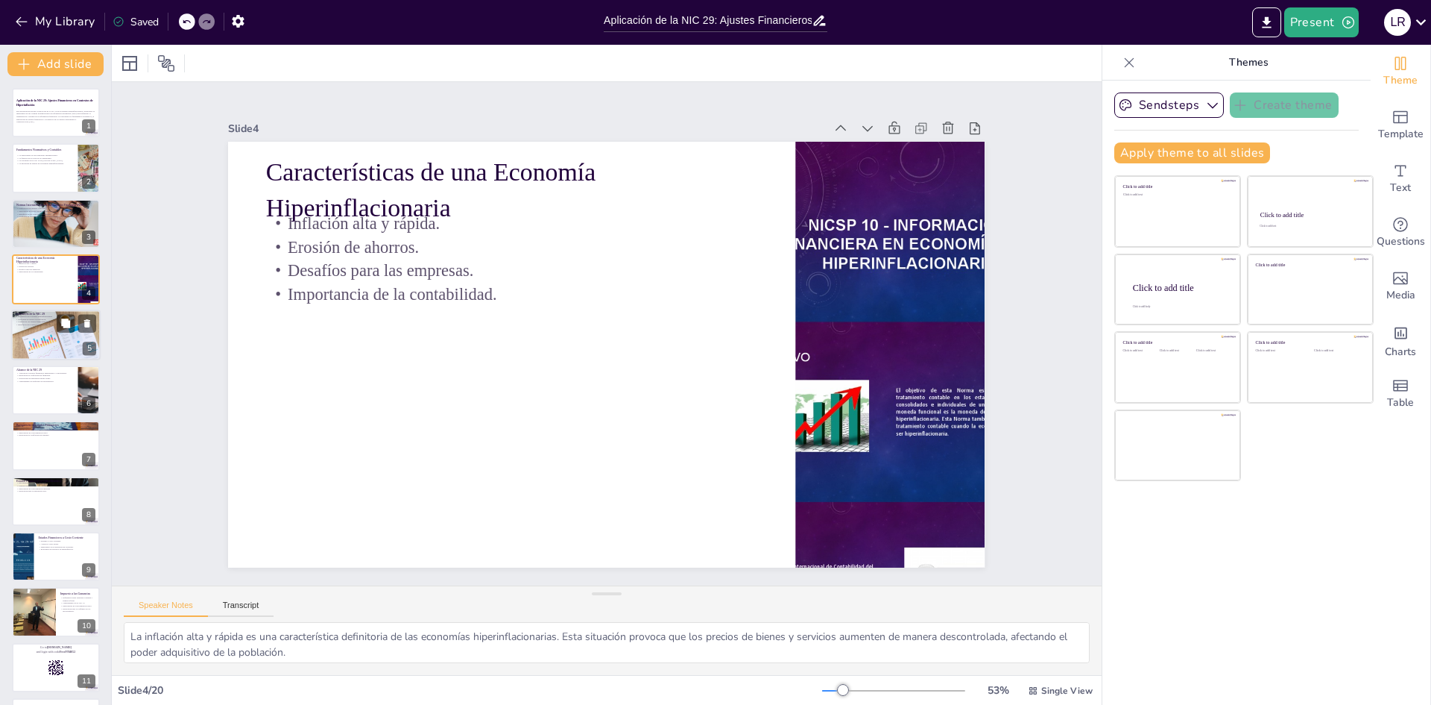
checkbox input "true"
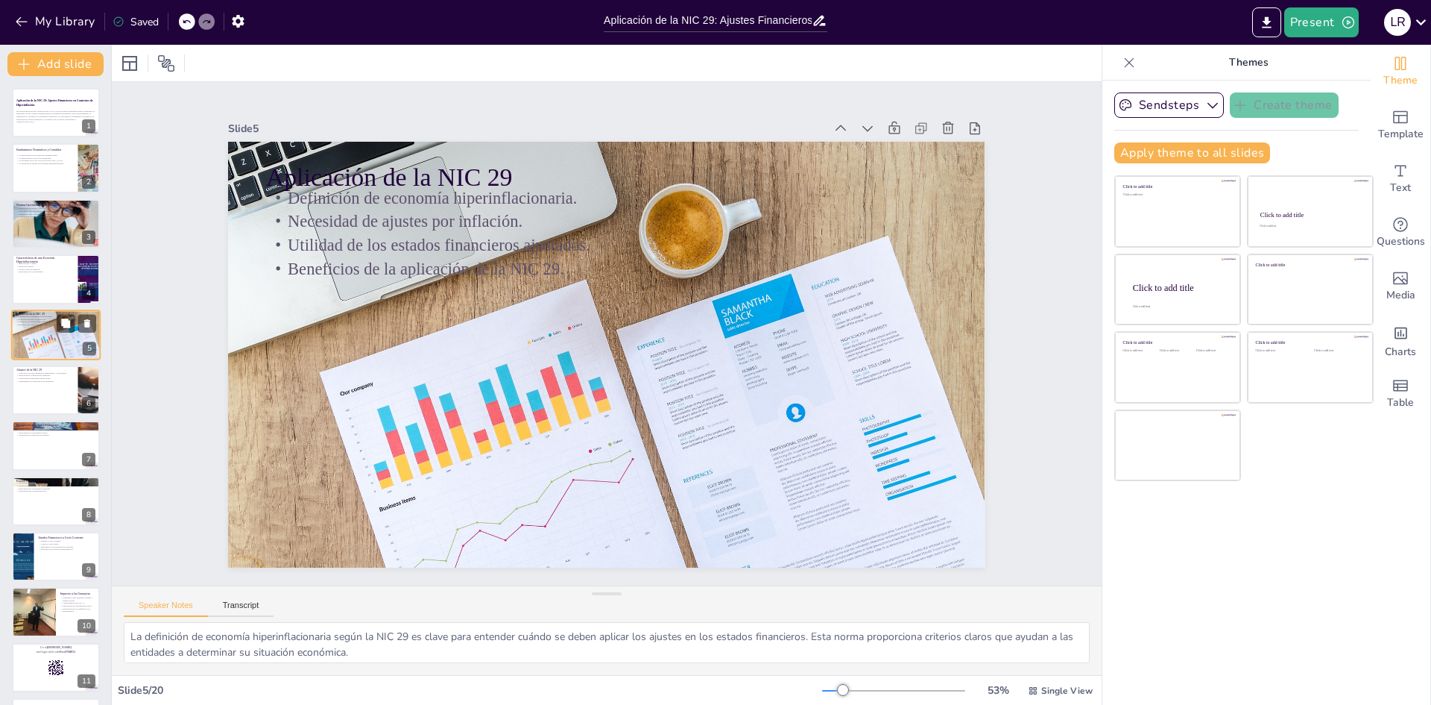
checkbox input "true"
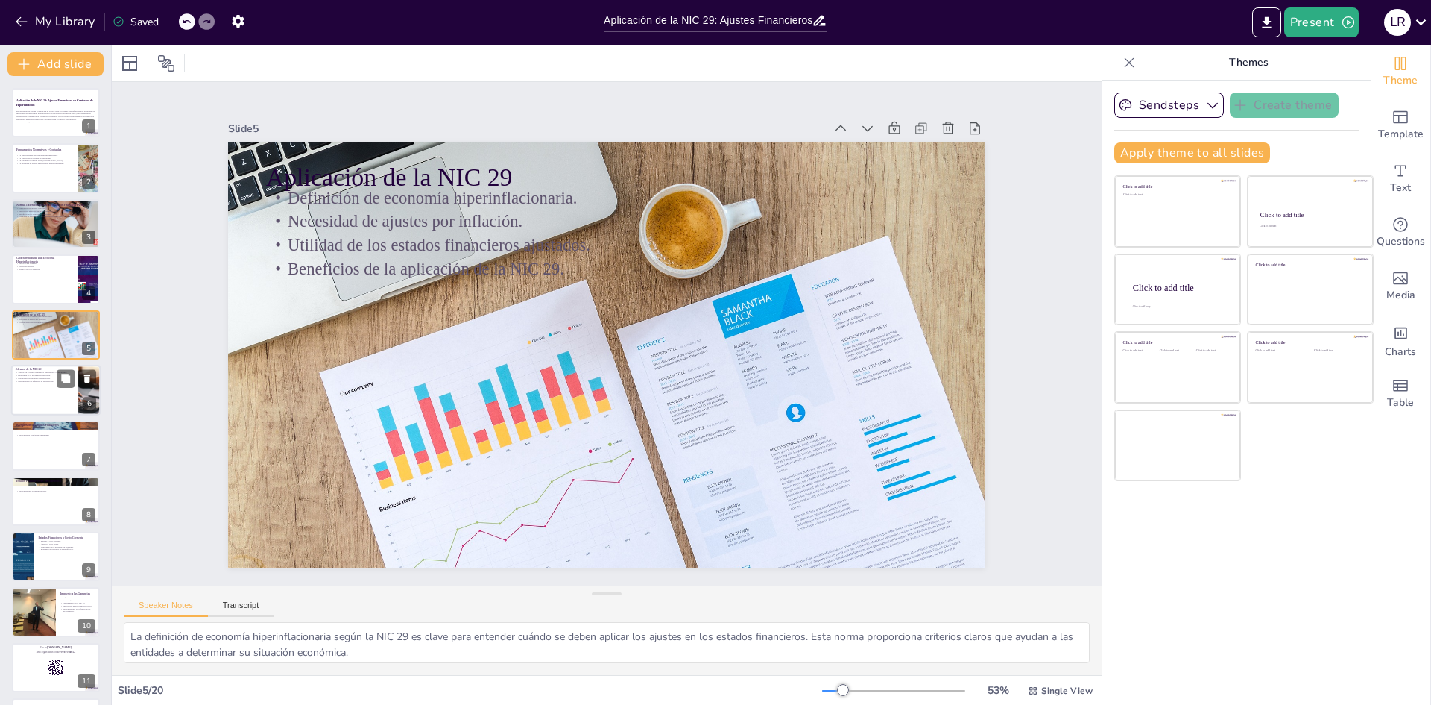
checkbox input "true"
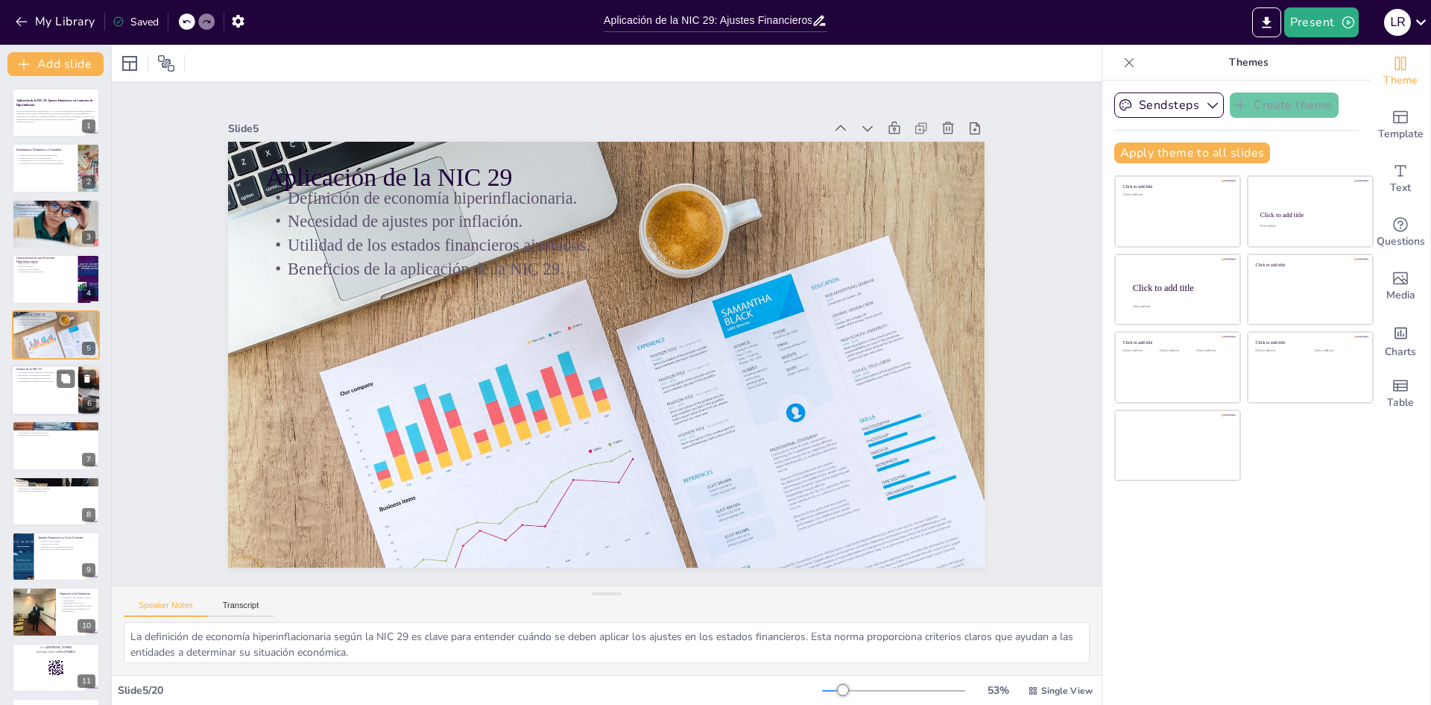
checkbox input "true"
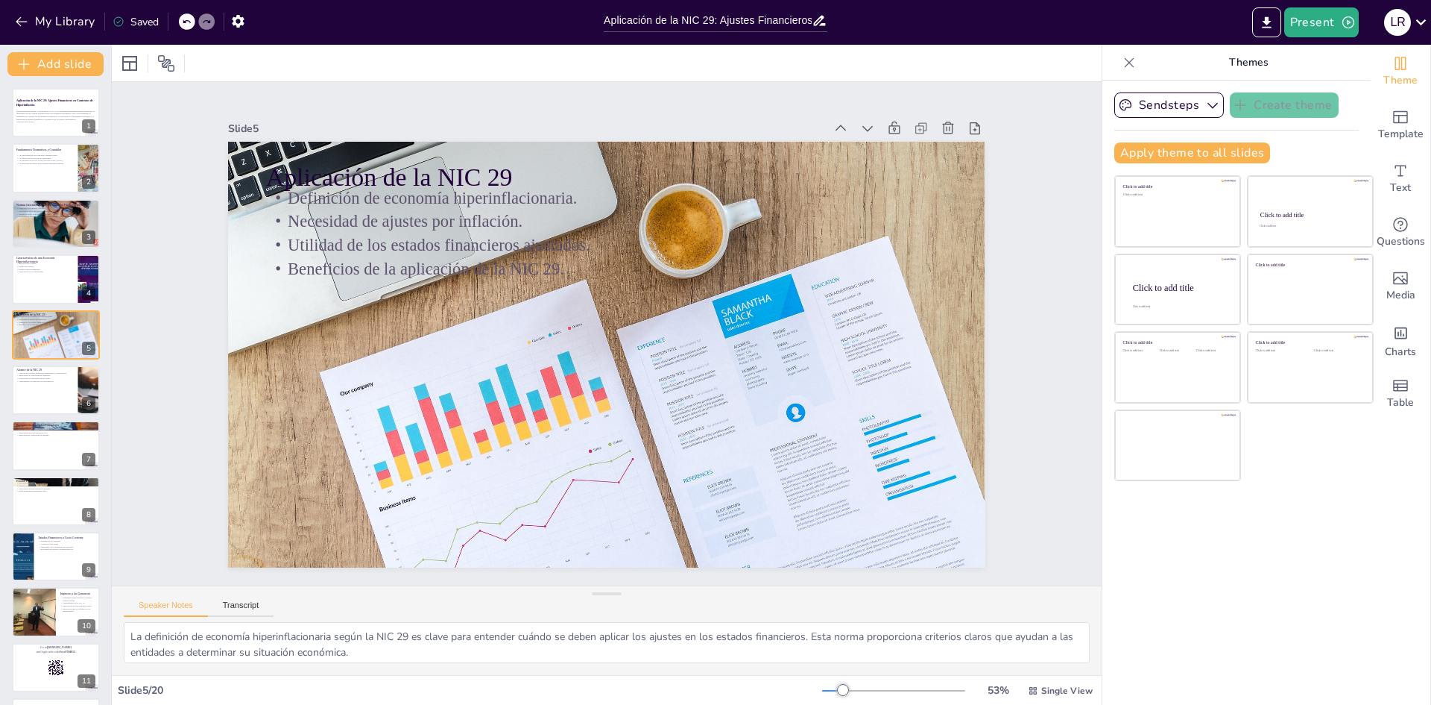
checkbox input "true"
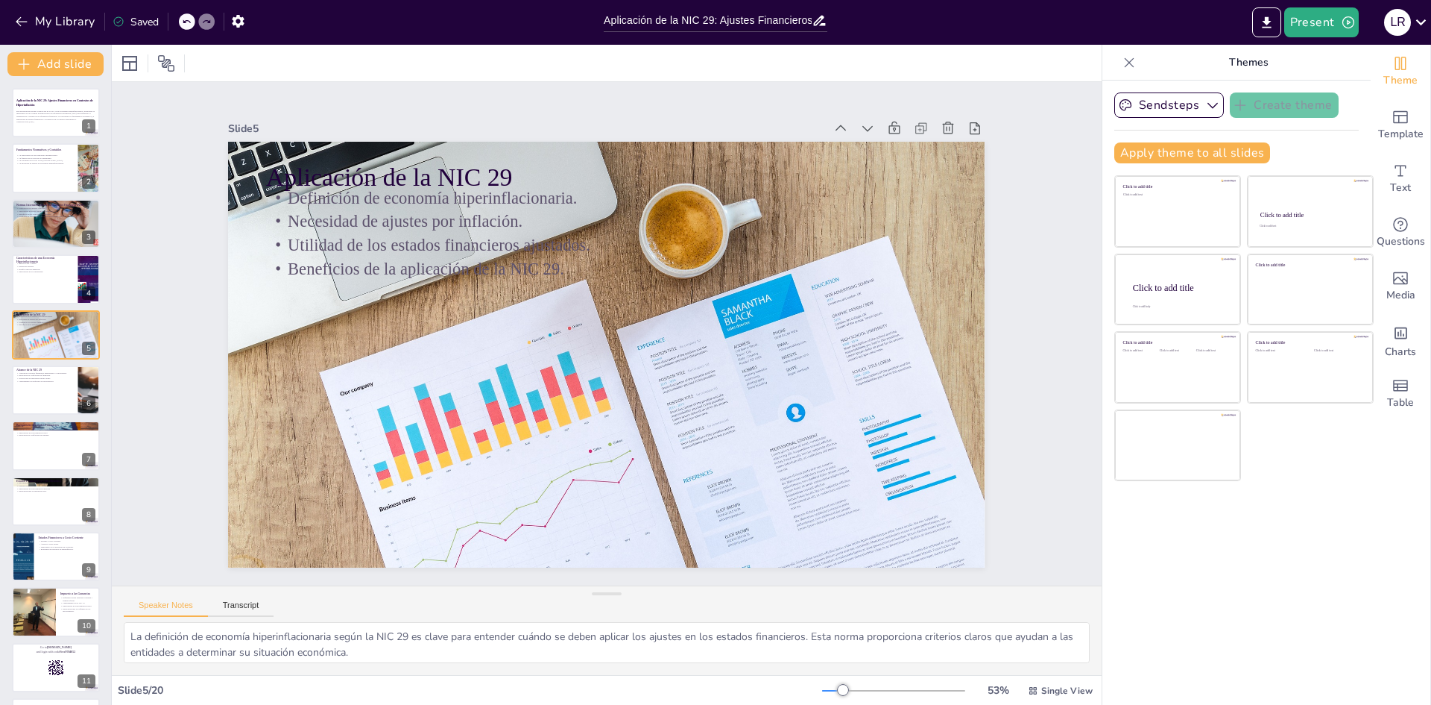
checkbox input "true"
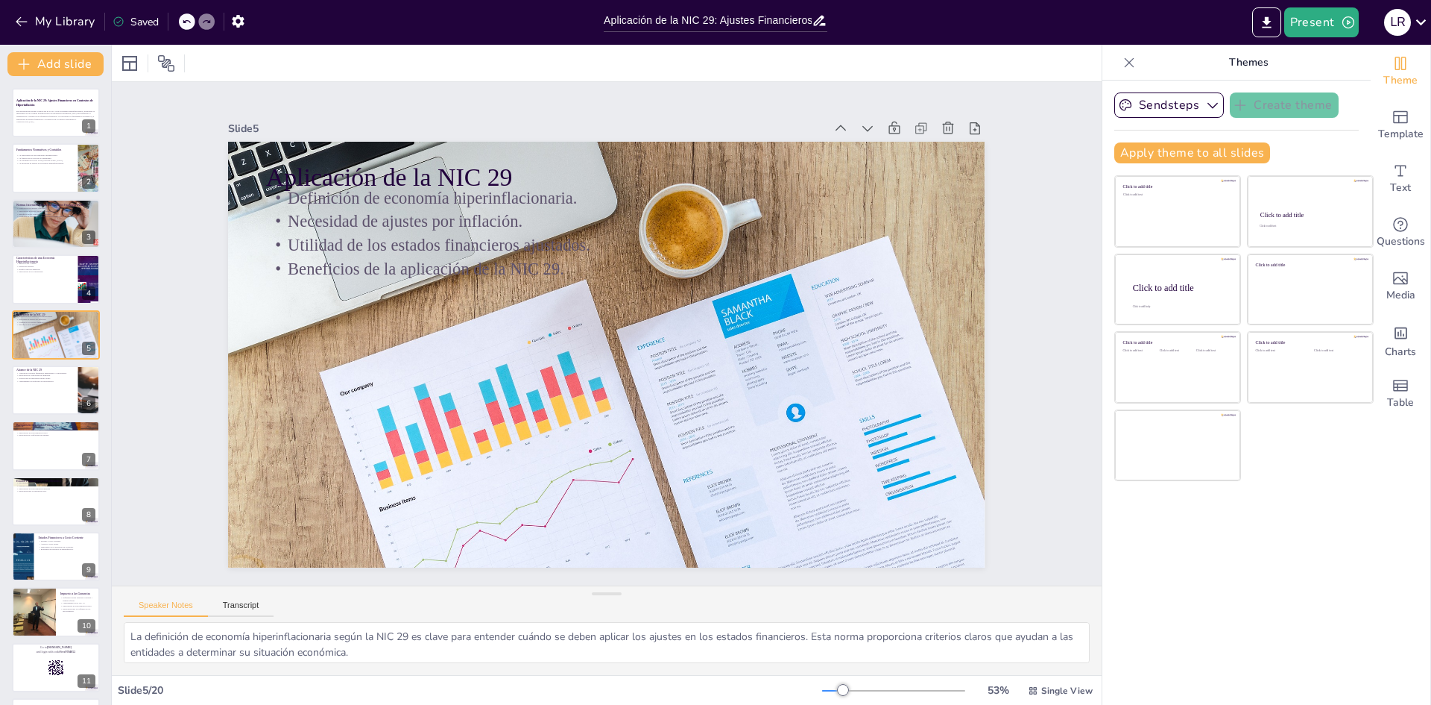
checkbox input "true"
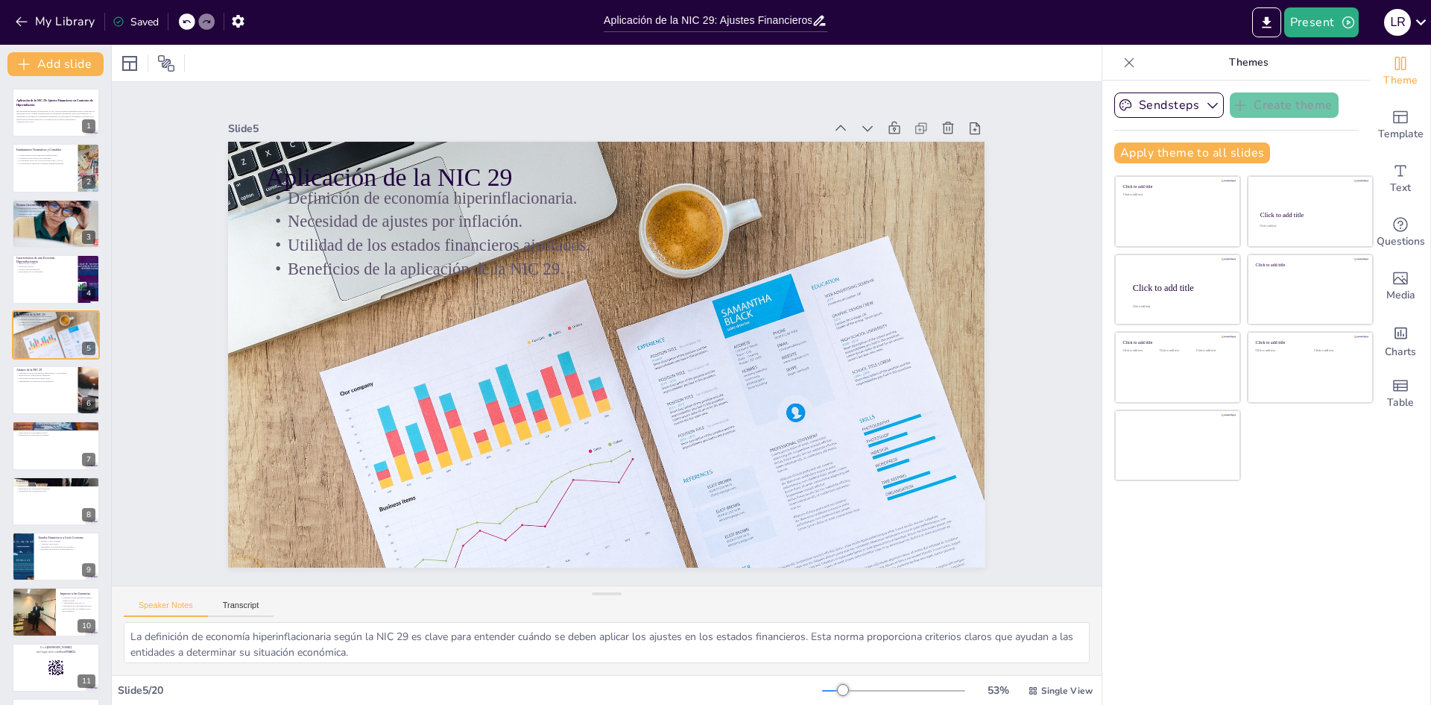
checkbox input "true"
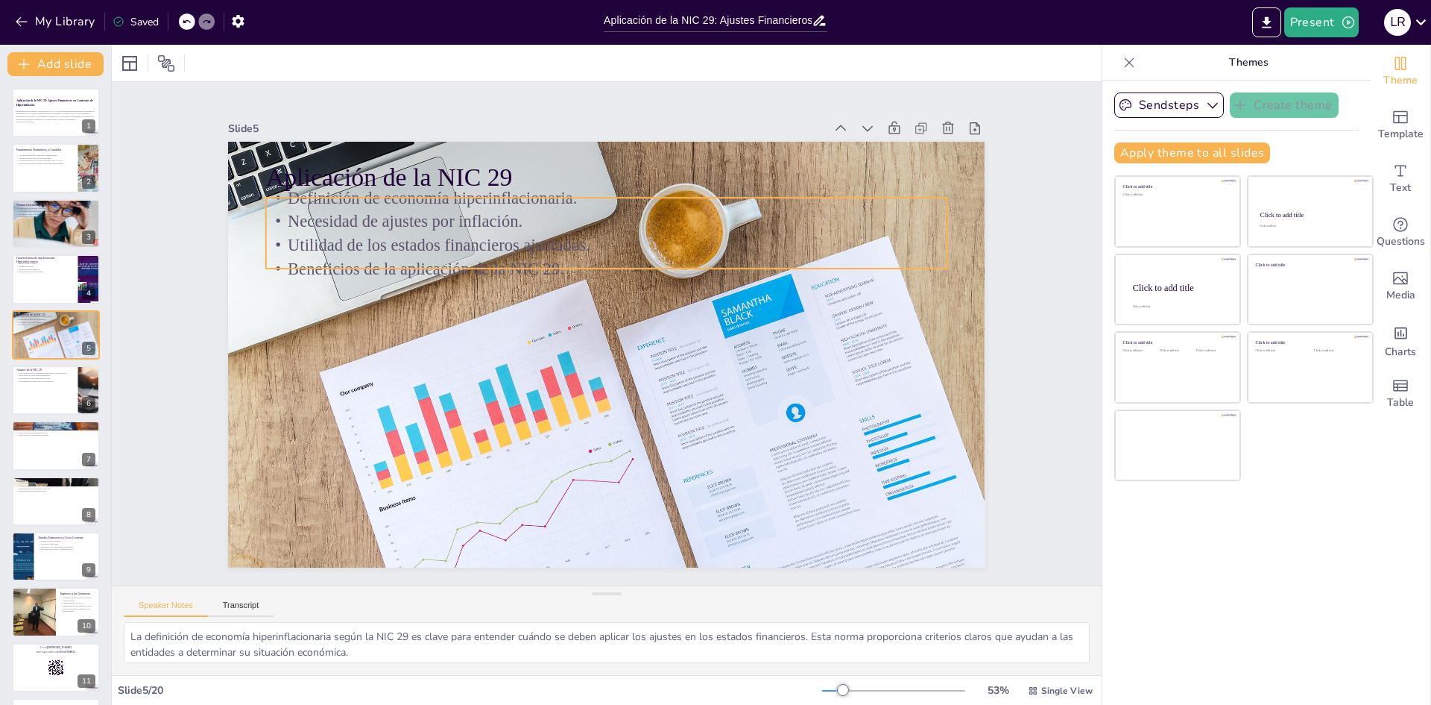
checkbox input "true"
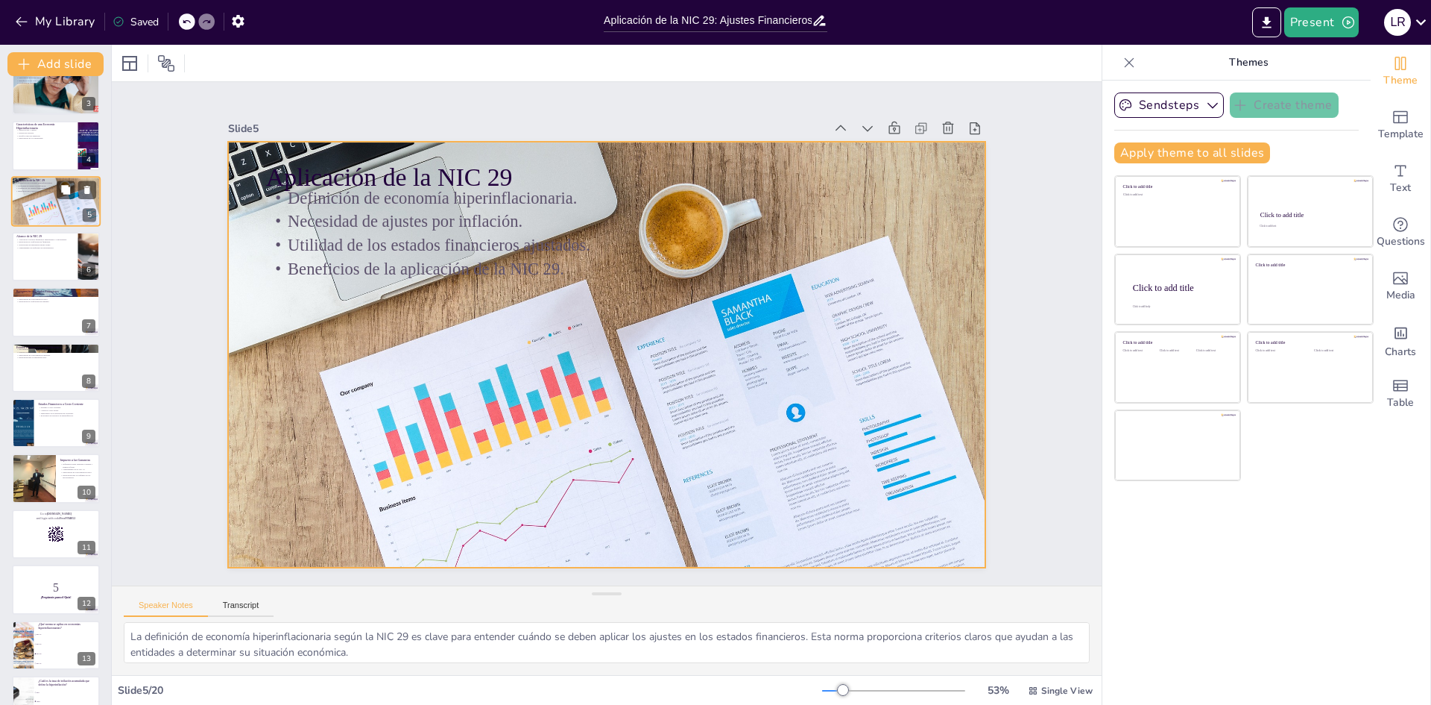
scroll to position [149, 0]
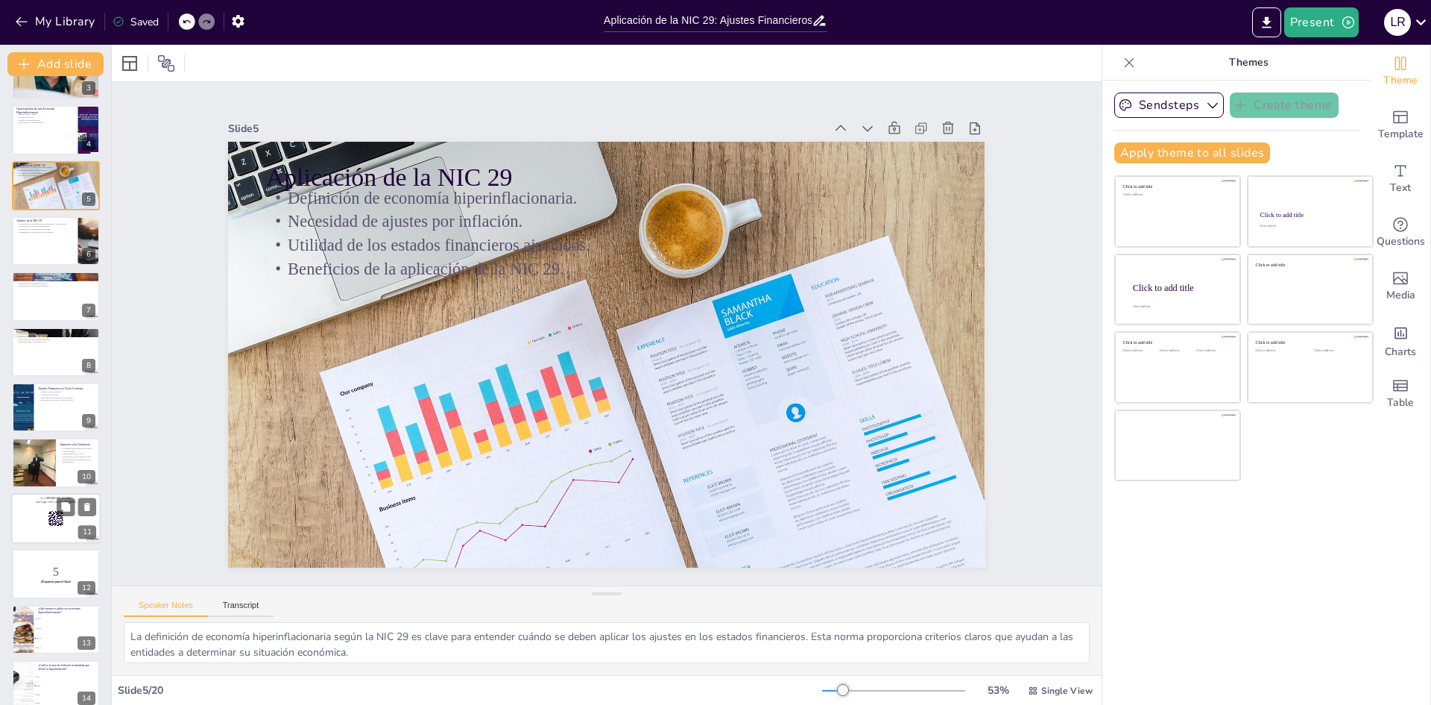
click at [49, 526] on rect at bounding box center [49, 526] width 2 height 1
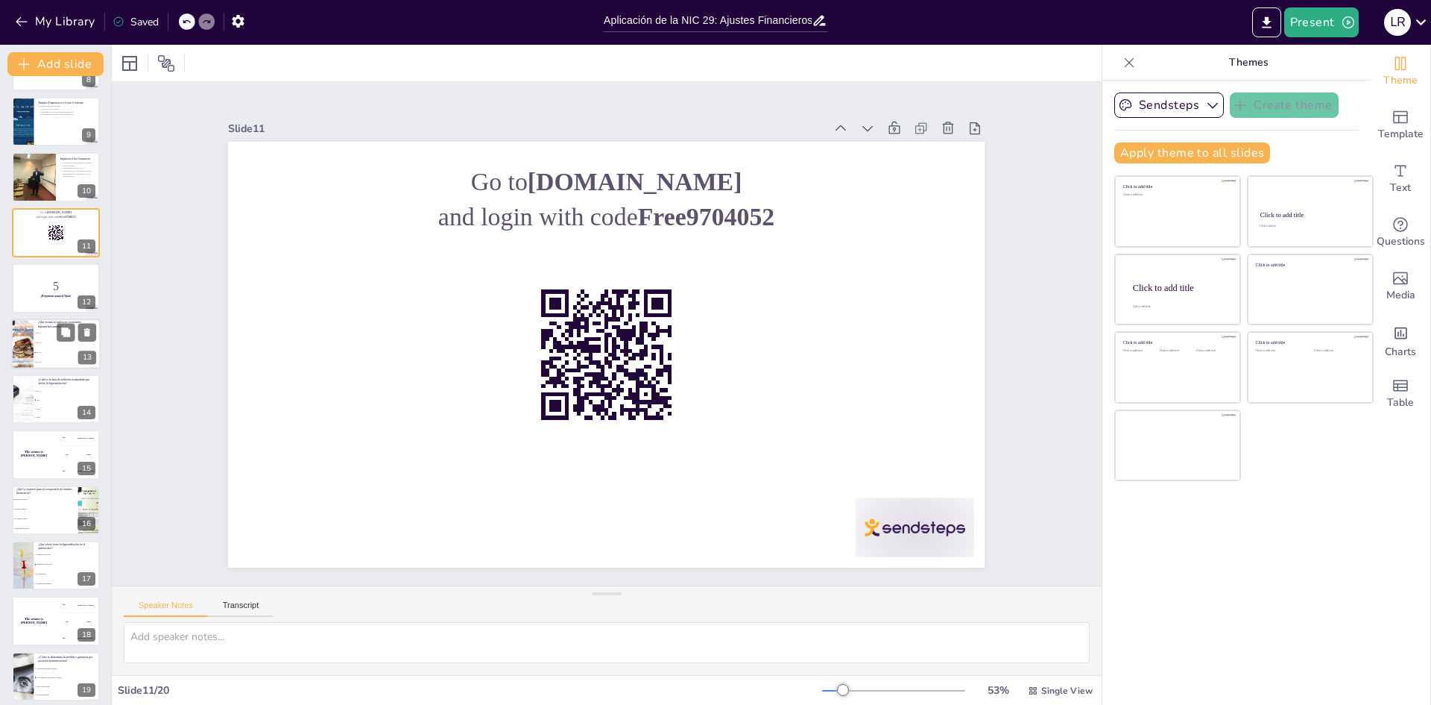
scroll to position [499, 0]
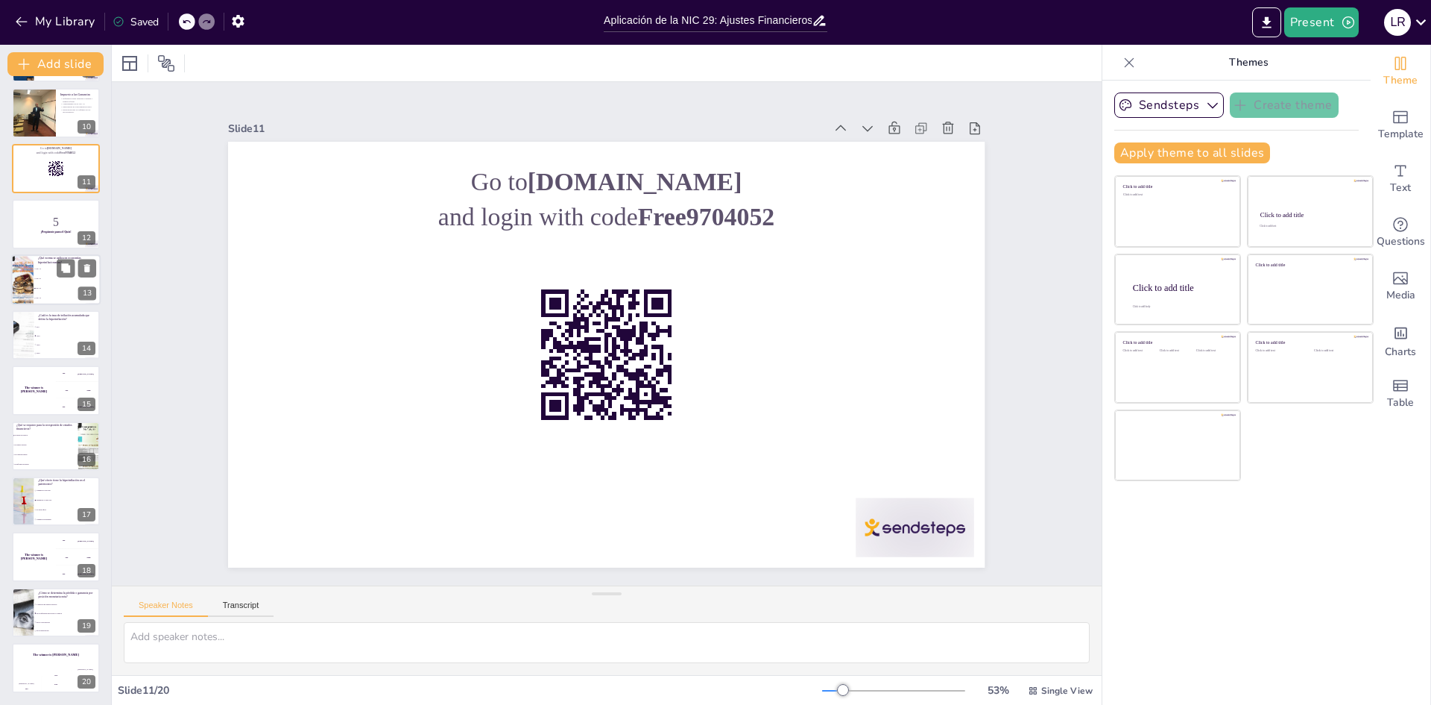
click at [44, 283] on li "NIC 30" at bounding box center [67, 279] width 67 height 10
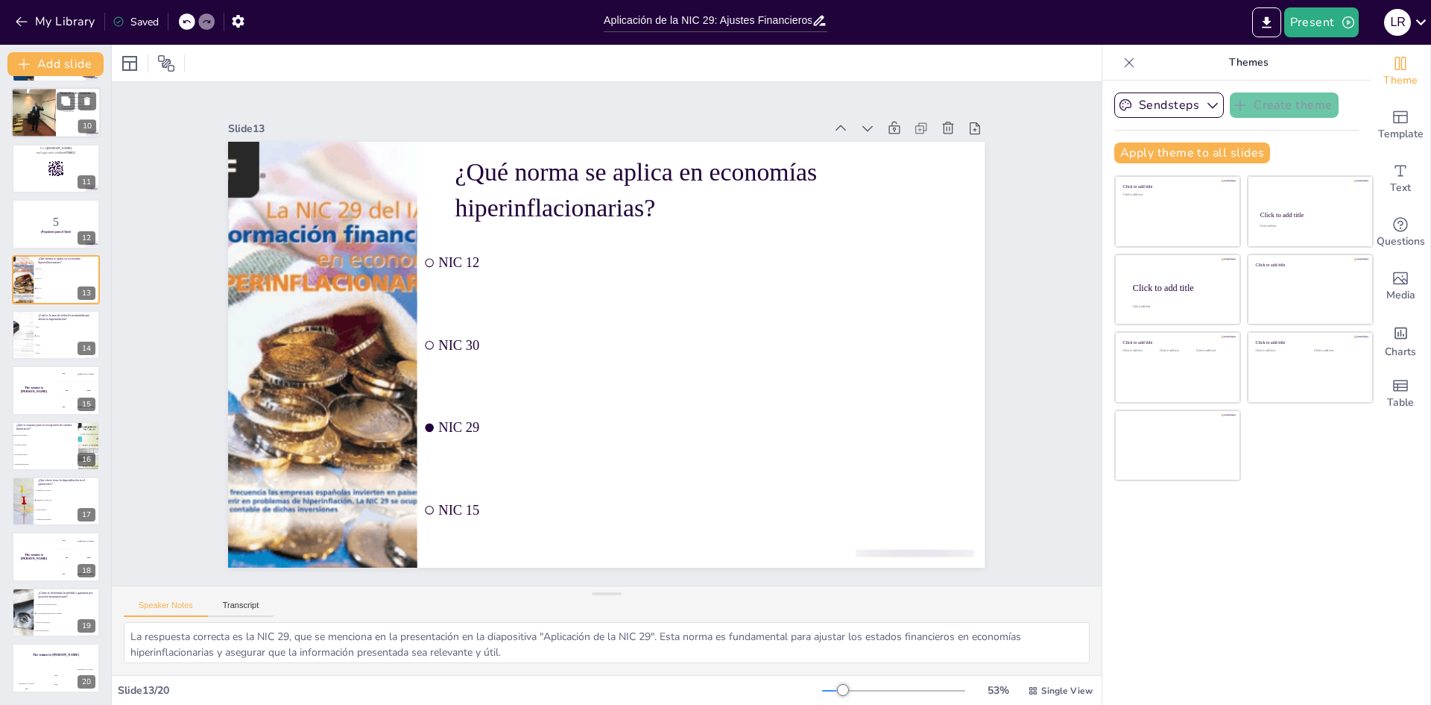
scroll to position [388, 0]
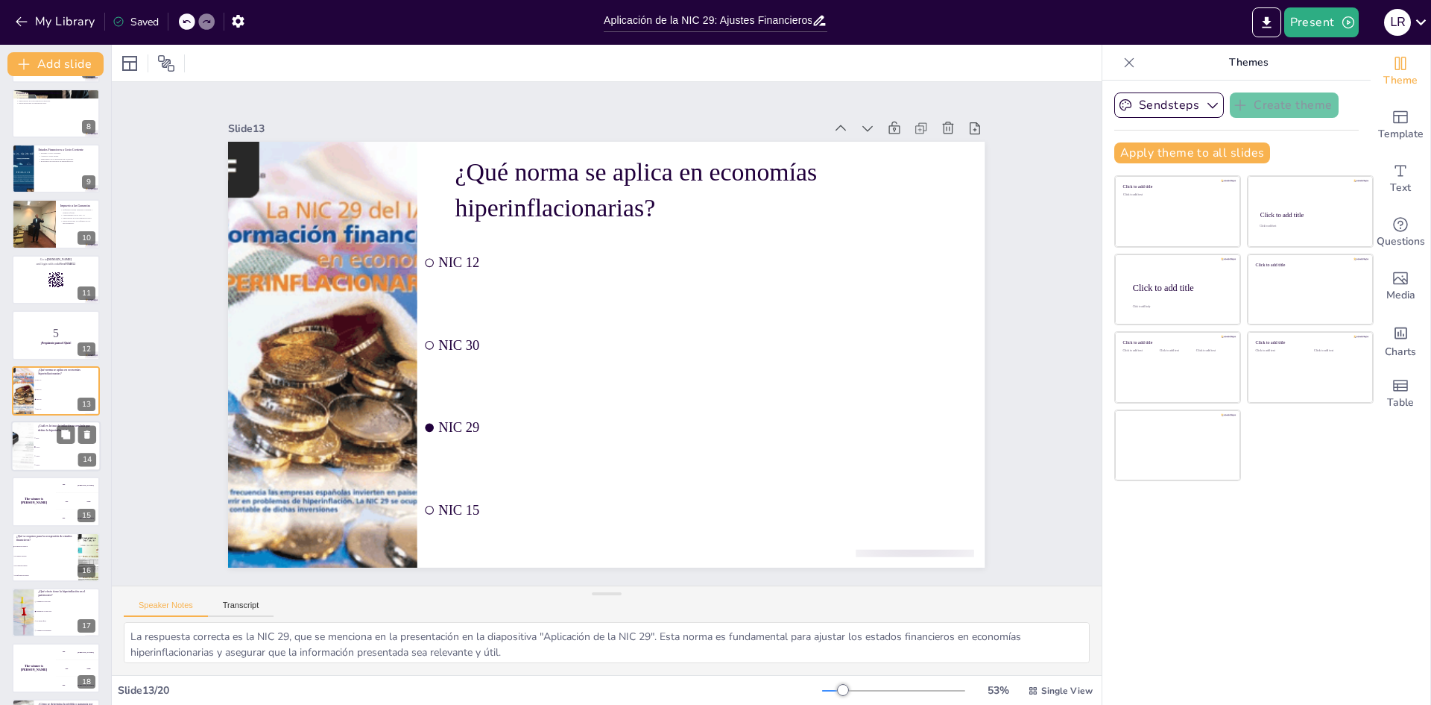
click at [45, 456] on span "150%" at bounding box center [68, 456] width 64 height 2
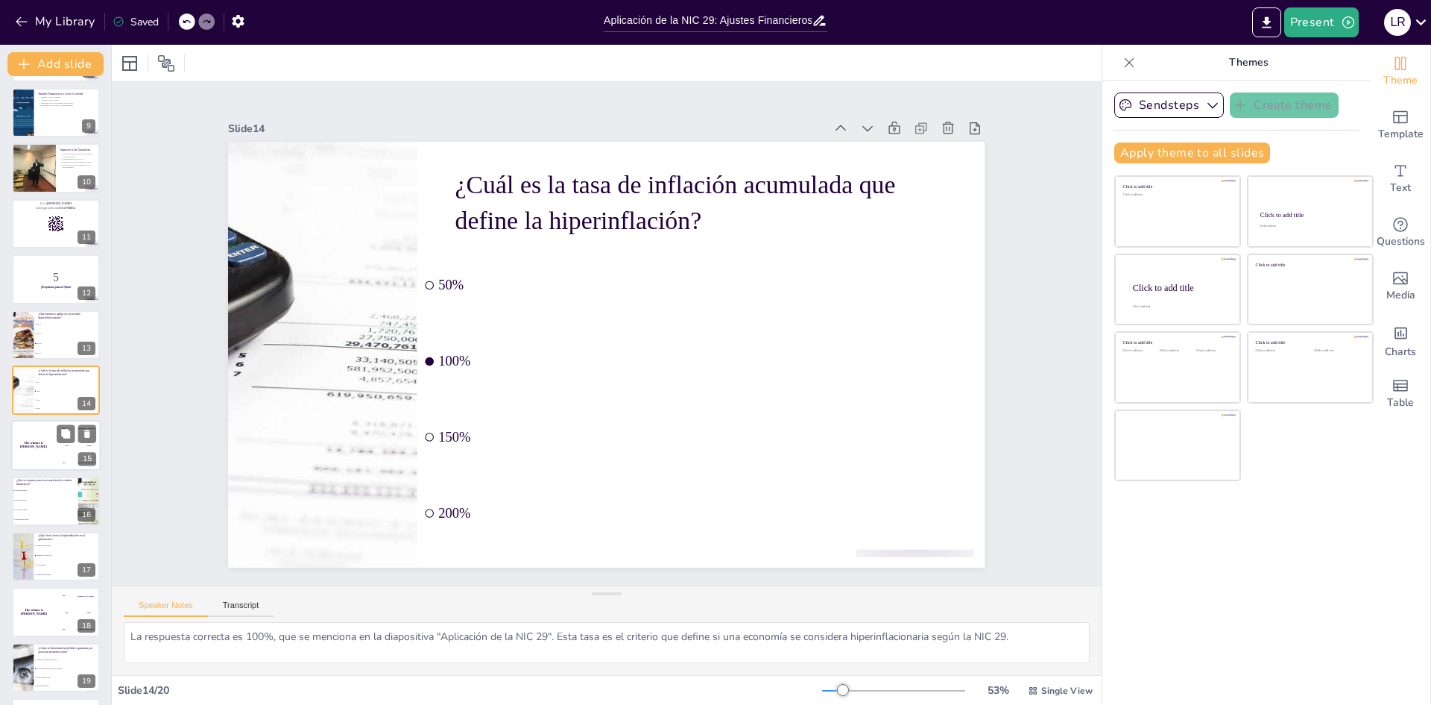
click at [33, 458] on div "The winner is [PERSON_NAME]" at bounding box center [33, 445] width 45 height 51
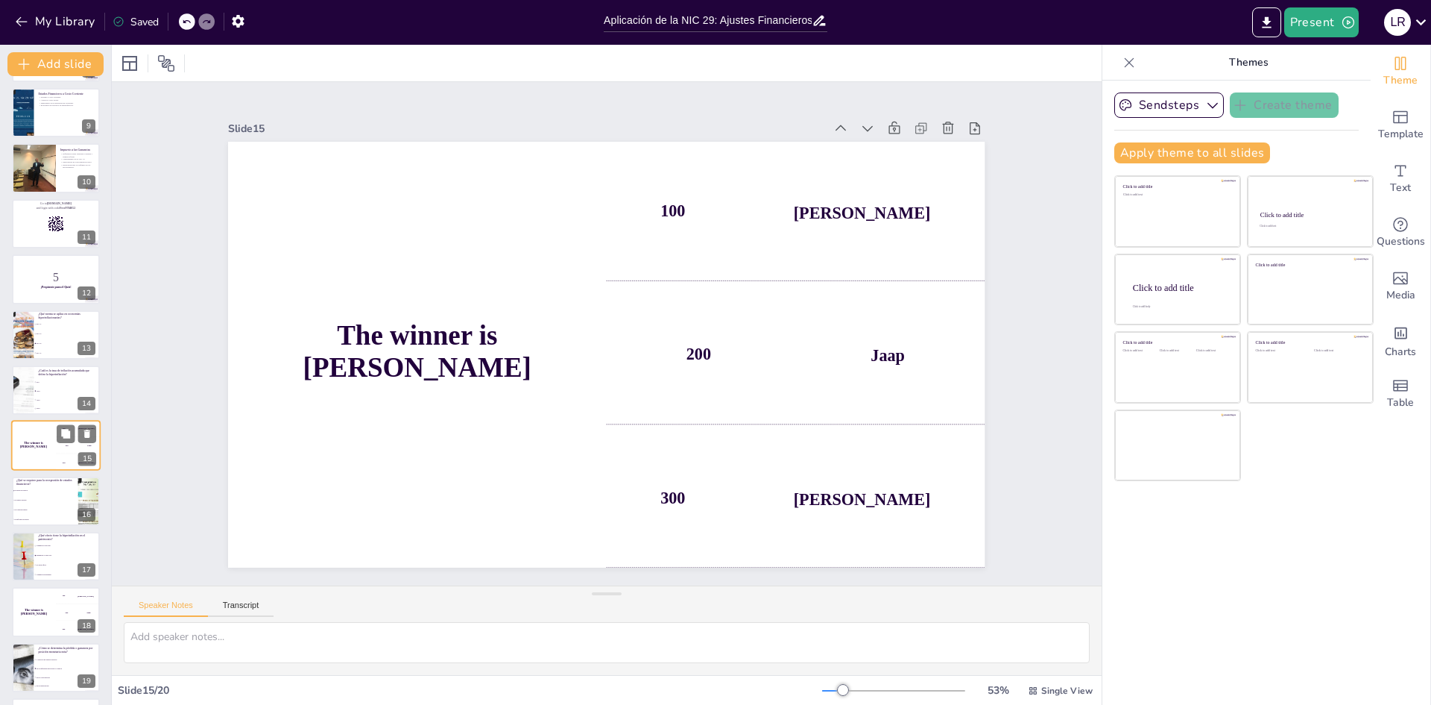
scroll to position [499, 0]
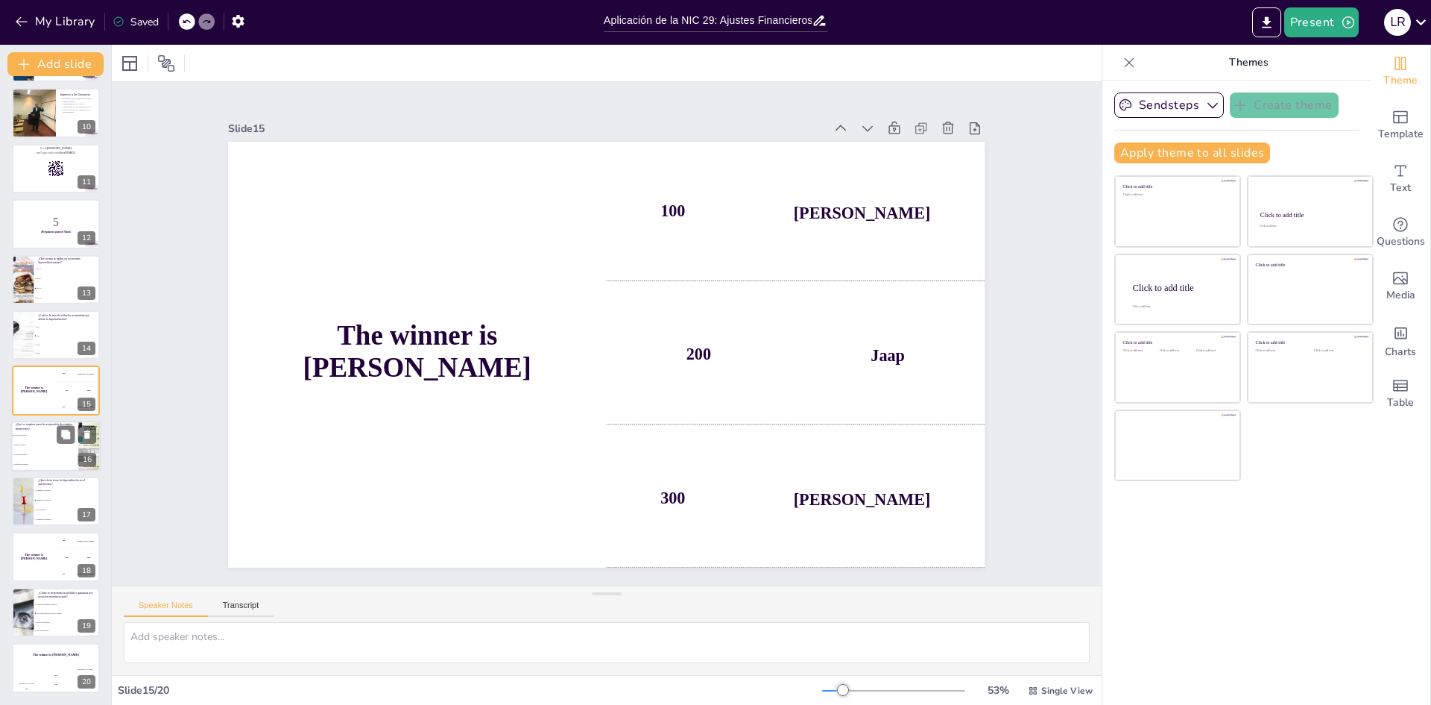
click at [42, 453] on span "Un contador interno" at bounding box center [45, 454] width 64 height 2
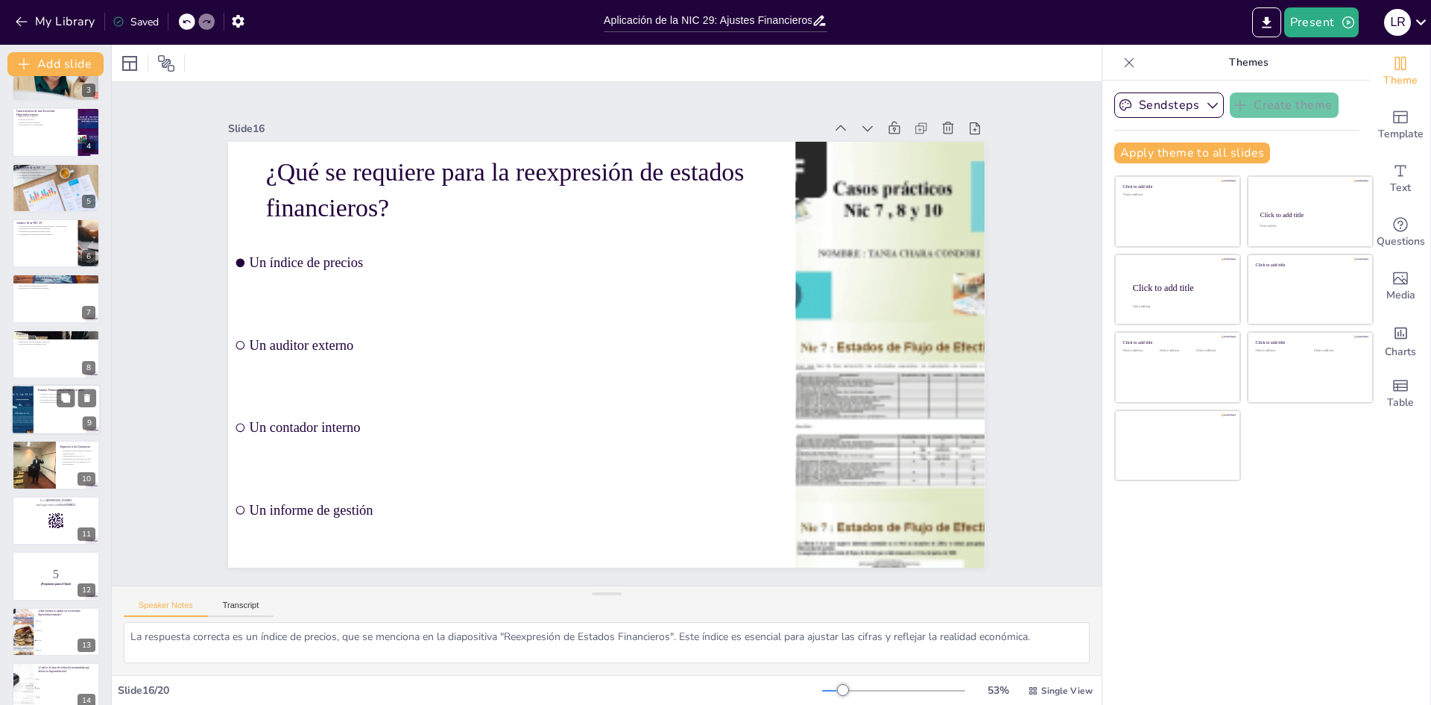
scroll to position [0, 0]
